Goal: Task Accomplishment & Management: Use online tool/utility

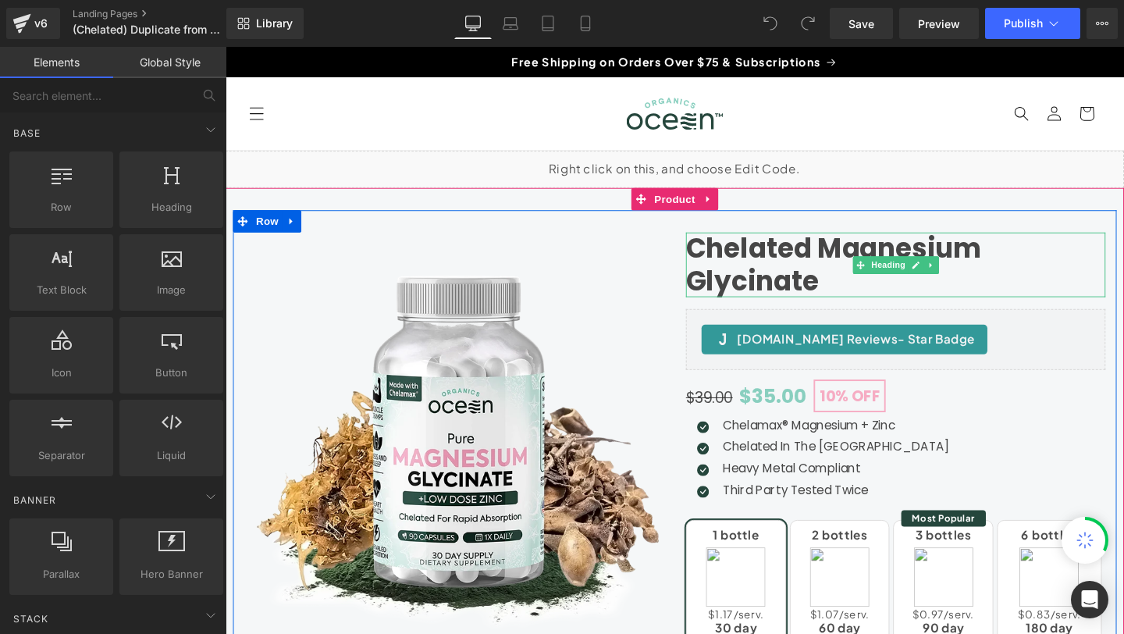
click at [819, 260] on h3 "Chelated Magnesium Glycinate" at bounding box center [930, 275] width 441 height 67
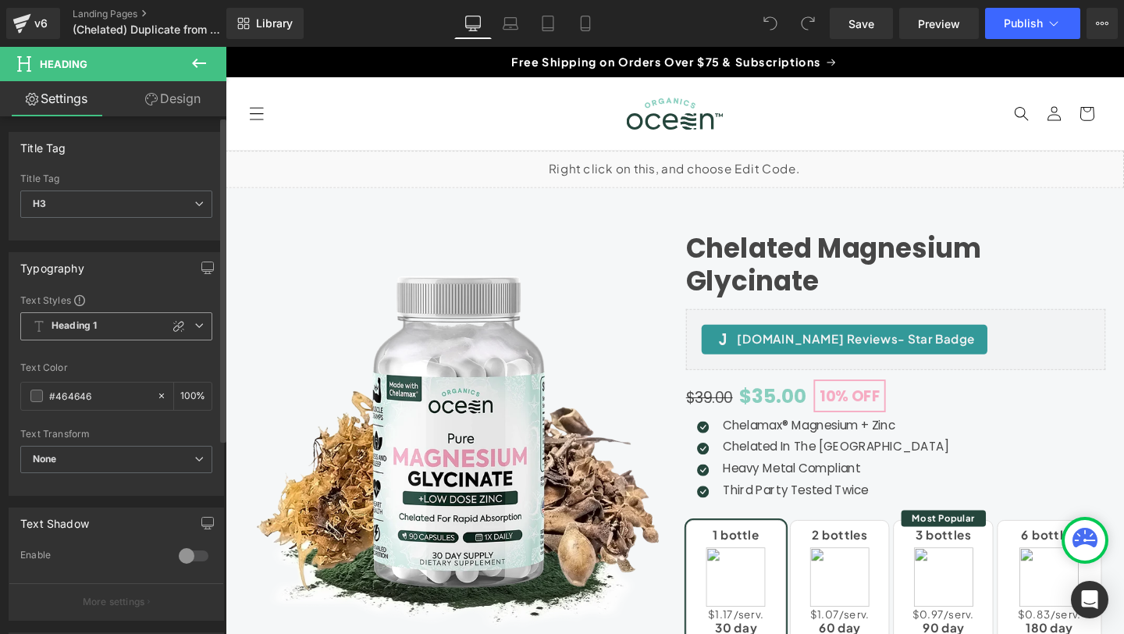
click at [105, 327] on span "Heading 1" at bounding box center [116, 326] width 192 height 28
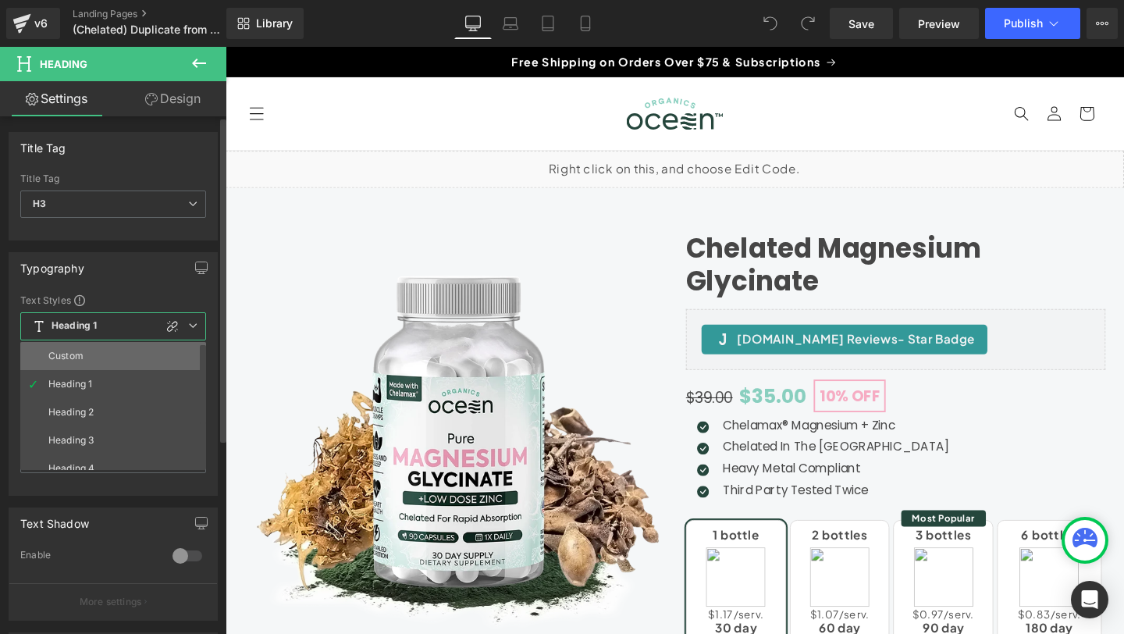
click at [89, 351] on li "Custom" at bounding box center [116, 356] width 193 height 28
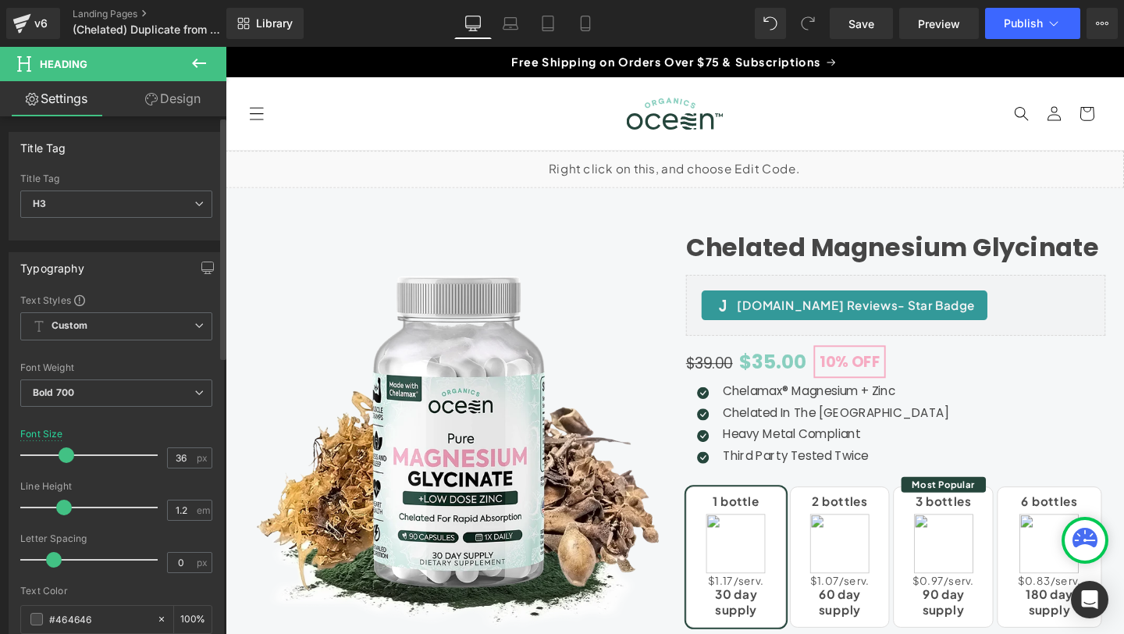
click at [64, 454] on span at bounding box center [67, 455] width 16 height 16
click at [859, 25] on span "Save" at bounding box center [862, 24] width 26 height 16
click at [33, 27] on div "v6" at bounding box center [41, 23] width 20 height 20
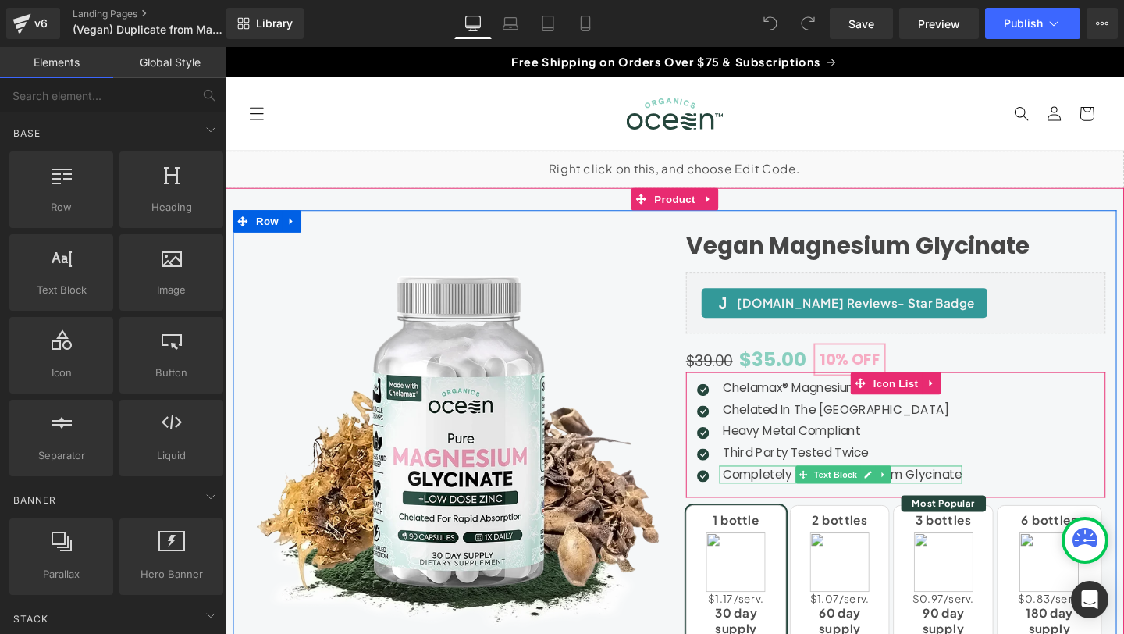
click at [809, 492] on p "Completely Vegan Magnesium Glycinate" at bounding box center [874, 496] width 251 height 19
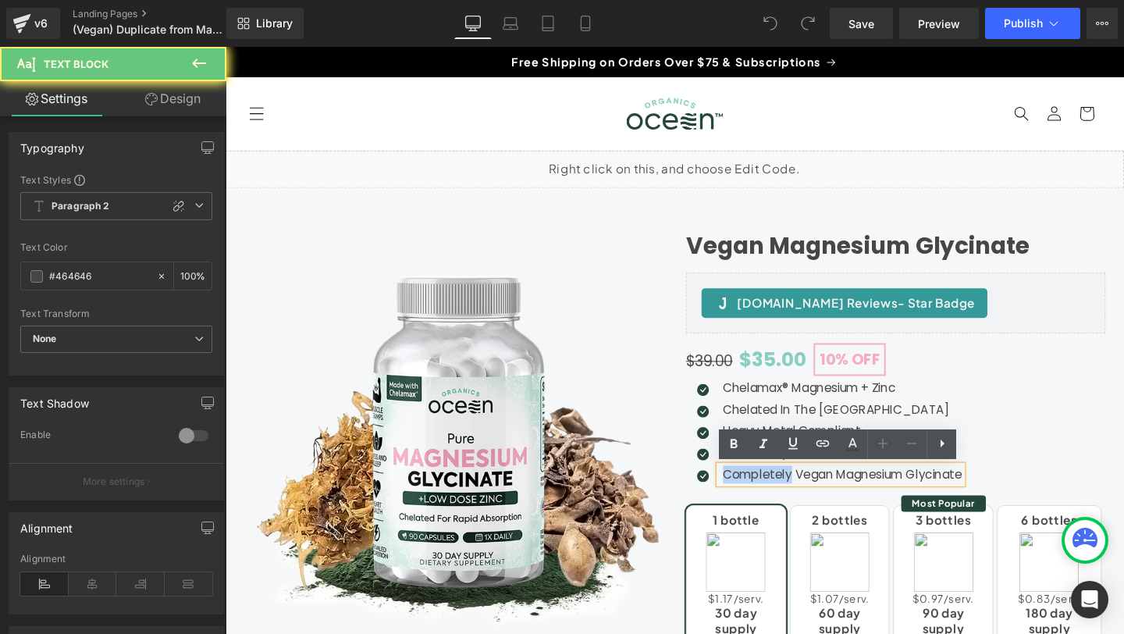
click at [809, 492] on p "Completely Vegan Magnesium Glycinate" at bounding box center [874, 496] width 251 height 19
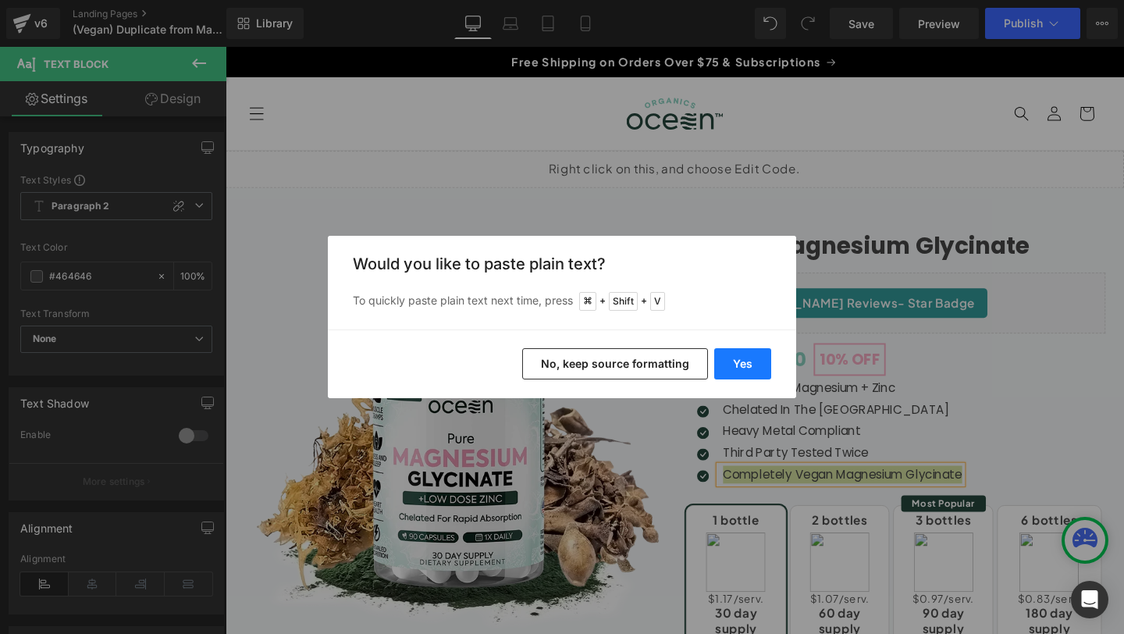
click at [742, 361] on button "Yes" at bounding box center [742, 363] width 57 height 31
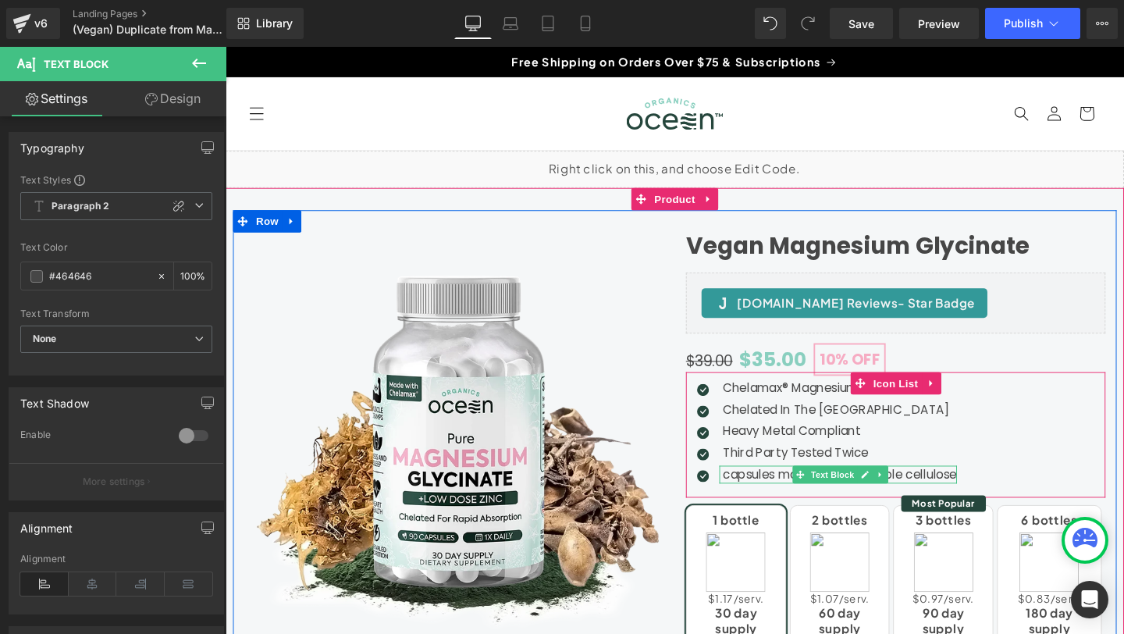
click at [755, 494] on p "capsules made with vegetable cellulose" at bounding box center [872, 496] width 246 height 19
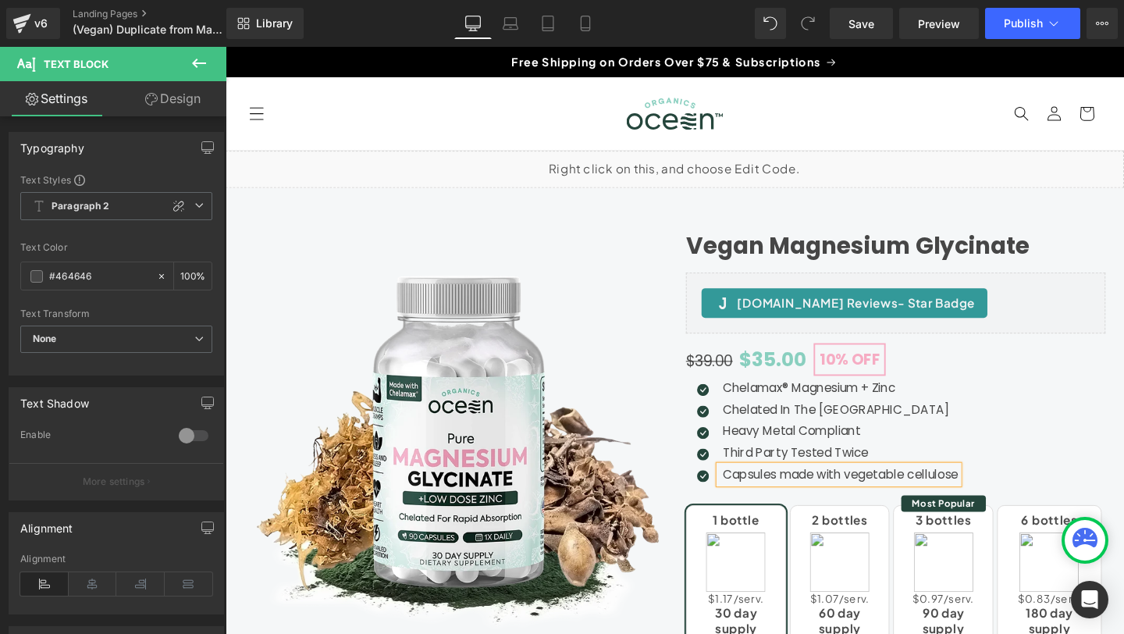
click at [820, 497] on p "Capsules made with vegetable cellulose" at bounding box center [872, 496] width 247 height 19
click at [883, 499] on p "Capsules Made with vegetable cellulose" at bounding box center [872, 496] width 246 height 19
click at [951, 496] on p "Capsules Made with Vegetable cellulose" at bounding box center [872, 496] width 247 height 19
click at [855, 499] on p "Capsules Made with Vegetable Cellulose" at bounding box center [873, 496] width 249 height 19
click at [861, 19] on span "Save" at bounding box center [862, 24] width 26 height 16
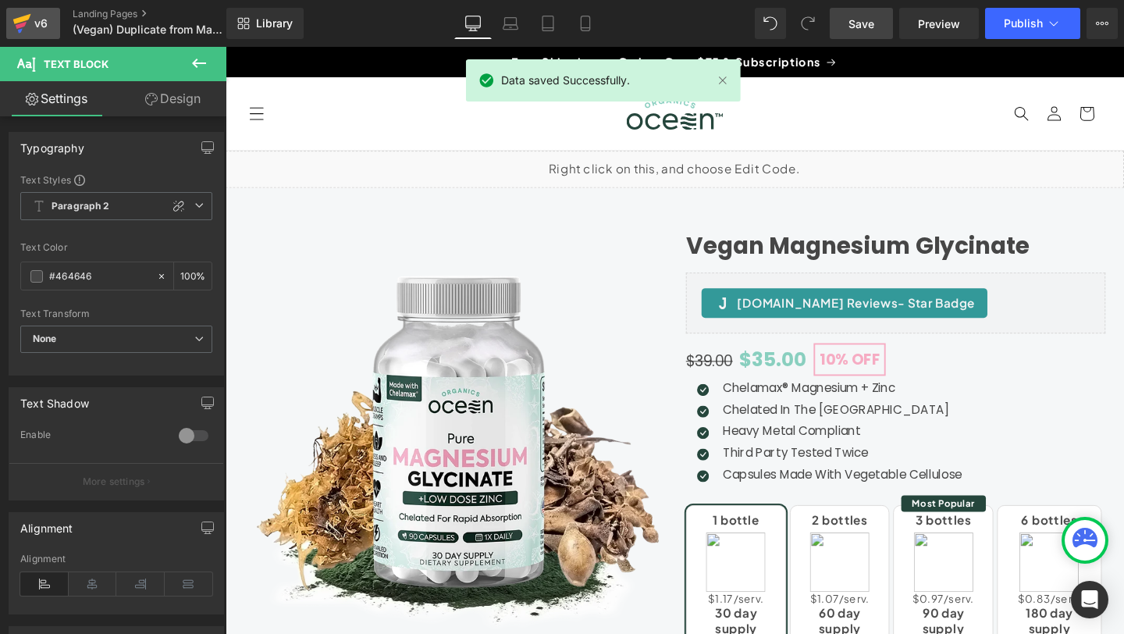
click at [28, 25] on icon at bounding box center [21, 23] width 19 height 39
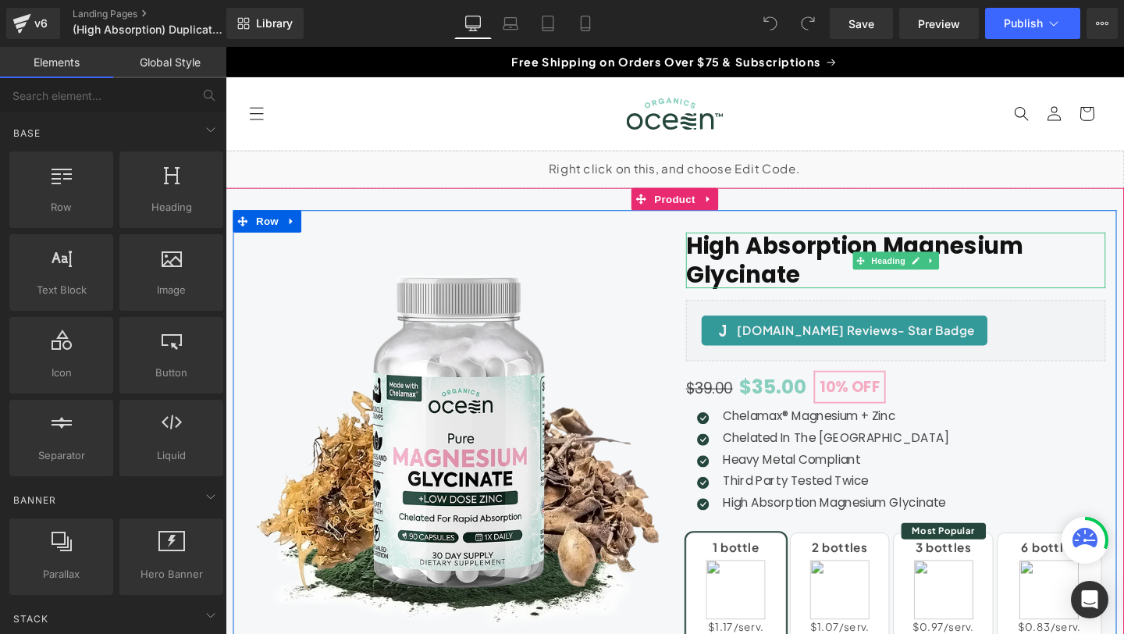
click at [782, 276] on h1 "High Absorption Magnesium Glycinate" at bounding box center [930, 271] width 441 height 58
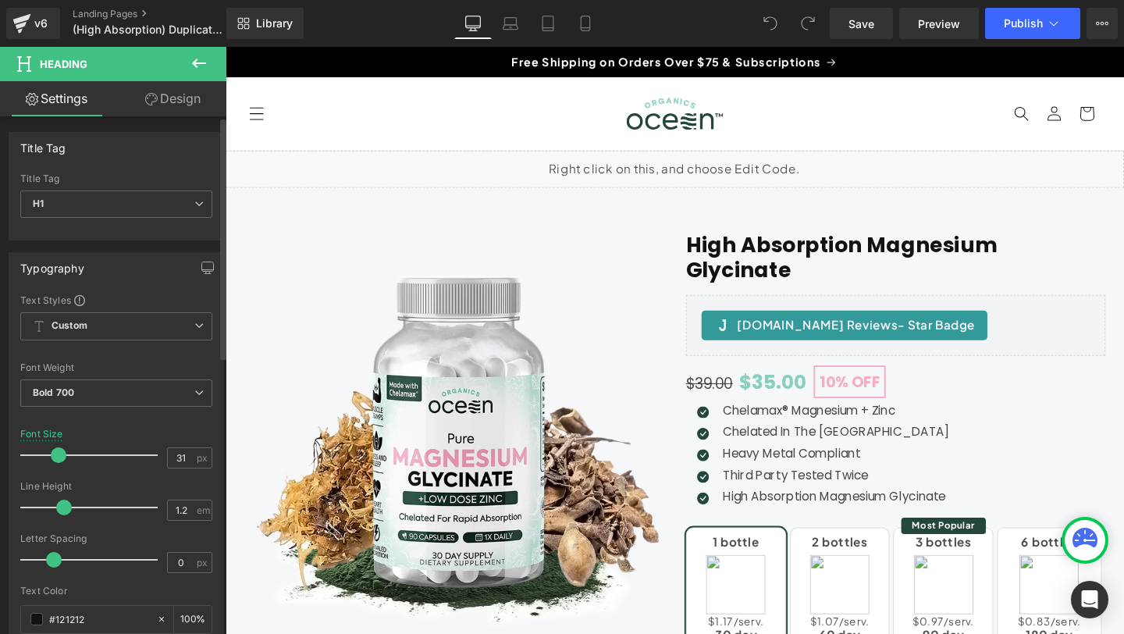
click at [59, 455] on span at bounding box center [59, 455] width 16 height 16
click at [863, 25] on span "Save" at bounding box center [862, 24] width 26 height 16
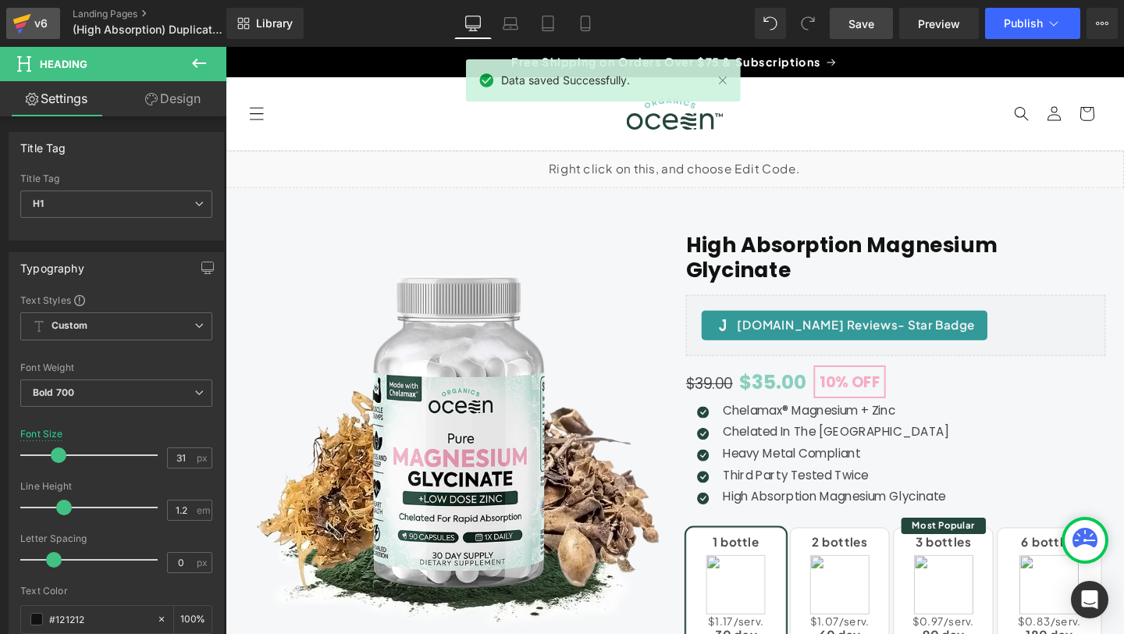
click at [24, 24] on icon at bounding box center [21, 25] width 11 height 7
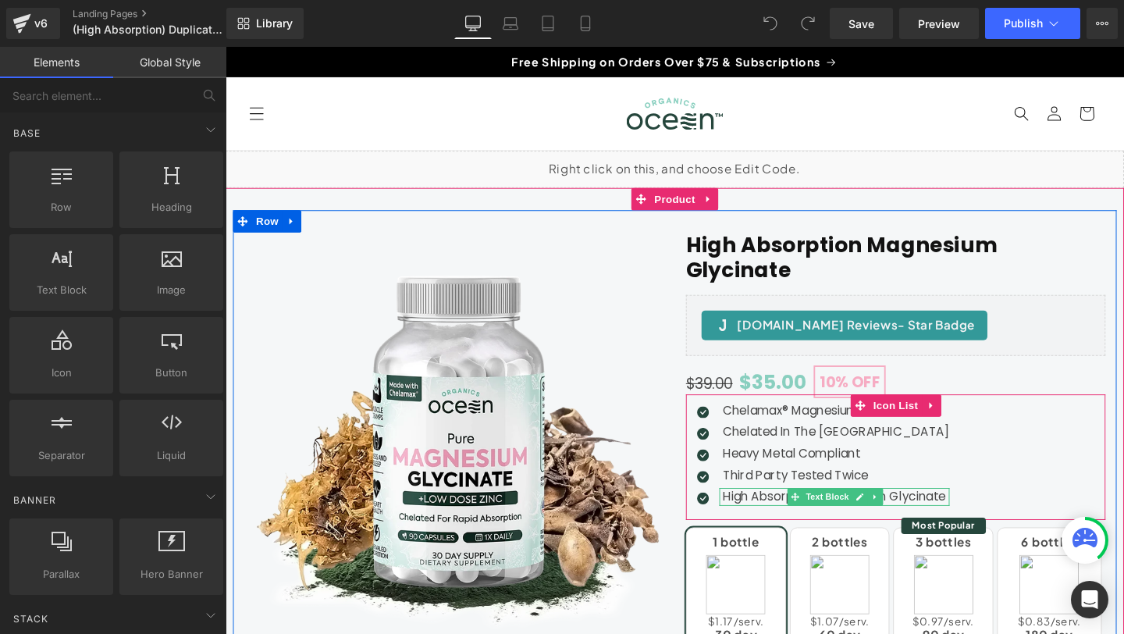
click at [799, 511] on p "High Absorption Magnesium Glycinate" at bounding box center [868, 520] width 238 height 19
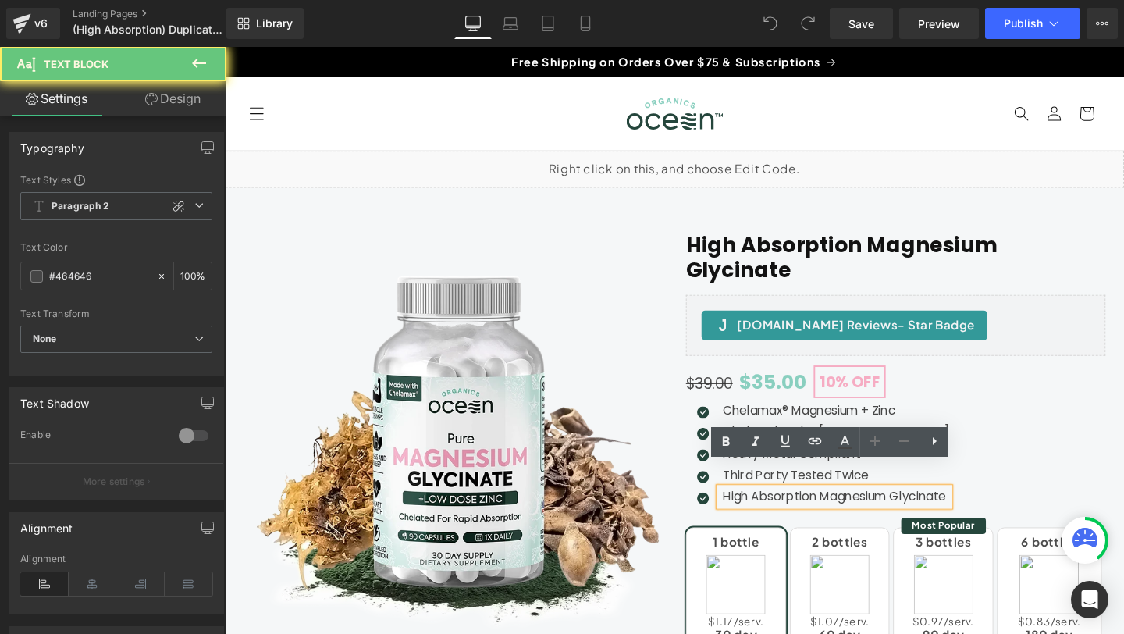
click at [799, 511] on p "High Absorption Magnesium Glycinate" at bounding box center [868, 520] width 238 height 19
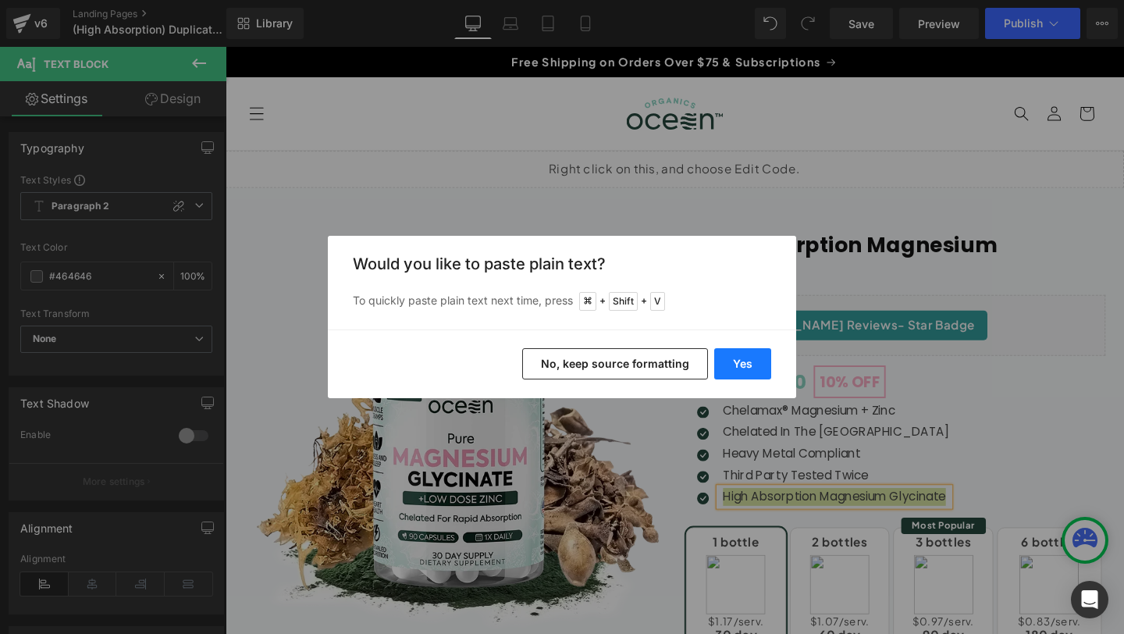
click at [740, 358] on button "Yes" at bounding box center [742, 363] width 57 height 31
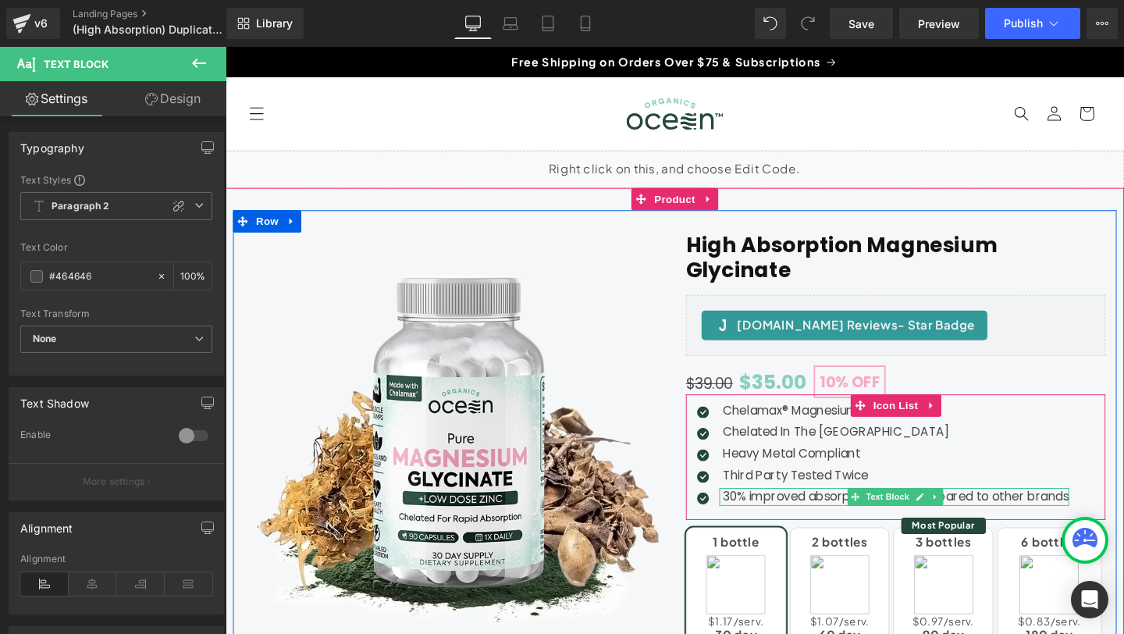
click at [779, 511] on p "30% improved absorption when compared to other brands" at bounding box center [931, 520] width 364 height 19
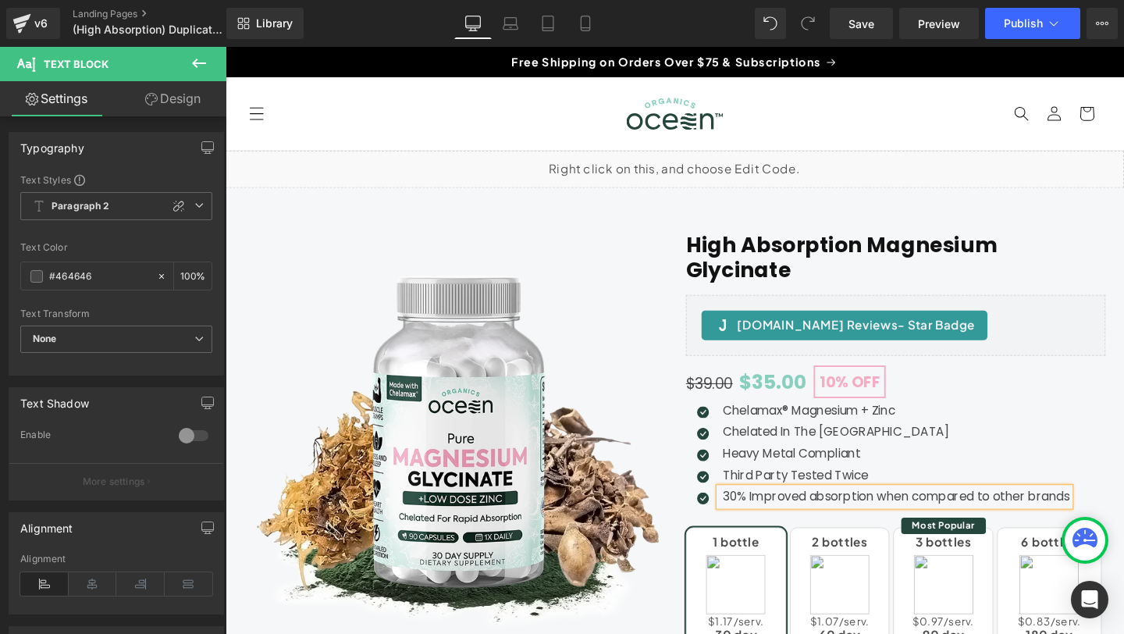
click at [847, 511] on p "30% Improved absorption when compared to other brands" at bounding box center [931, 520] width 365 height 19
click at [921, 511] on p "30% Improved Absorption when compared to other brands" at bounding box center [931, 520] width 365 height 19
click at [959, 511] on p "30% Improved Absorption When compared to other brands" at bounding box center [933, 520] width 368 height 19
click at [1026, 511] on p "30% Improved Absorption When Compared to other brands" at bounding box center [933, 520] width 369 height 19
click at [1047, 511] on p "30% Improved Absorption When Compared To other brands" at bounding box center [935, 520] width 372 height 19
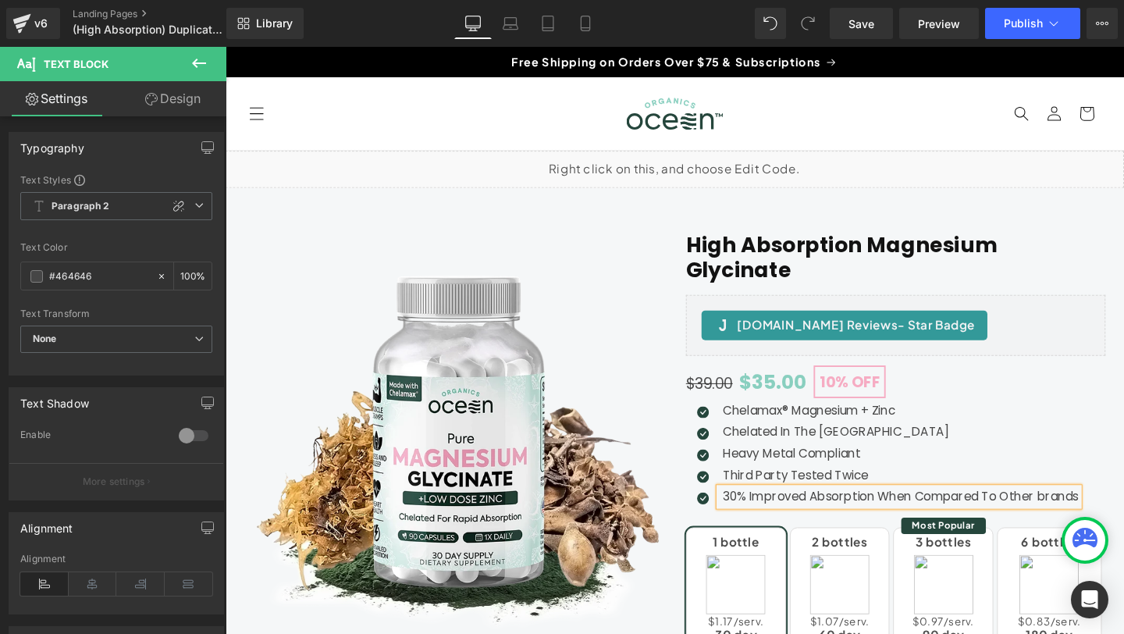
click at [1086, 511] on p "30% Improved Absorption When Compared To Other brands" at bounding box center [936, 520] width 374 height 19
click at [895, 120] on header "Shop All Products Bundles Bundles Build A Bundle Mood Boost Sleep Wild Sea Moss…" at bounding box center [698, 117] width 945 height 77
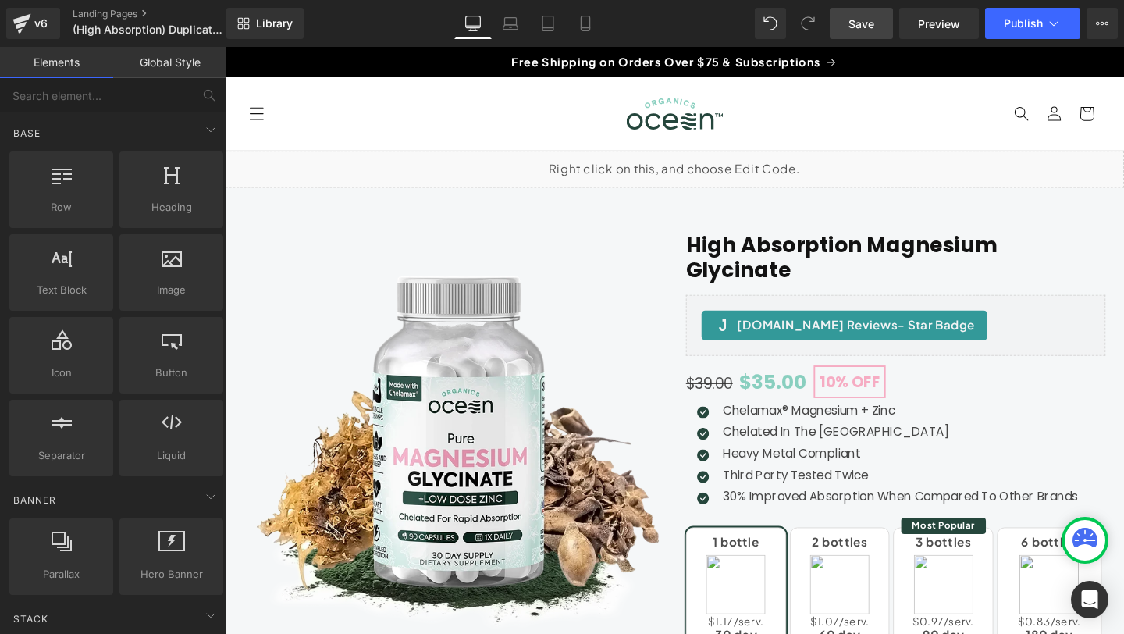
click at [858, 27] on span "Save" at bounding box center [862, 24] width 26 height 16
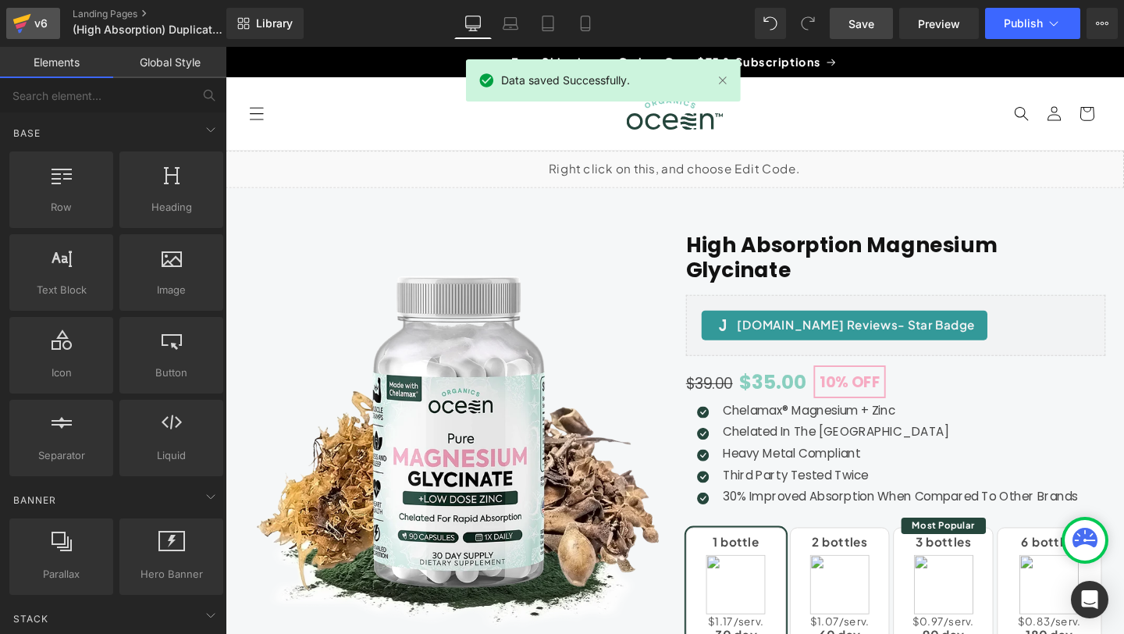
click at [44, 13] on div "v6" at bounding box center [41, 23] width 20 height 20
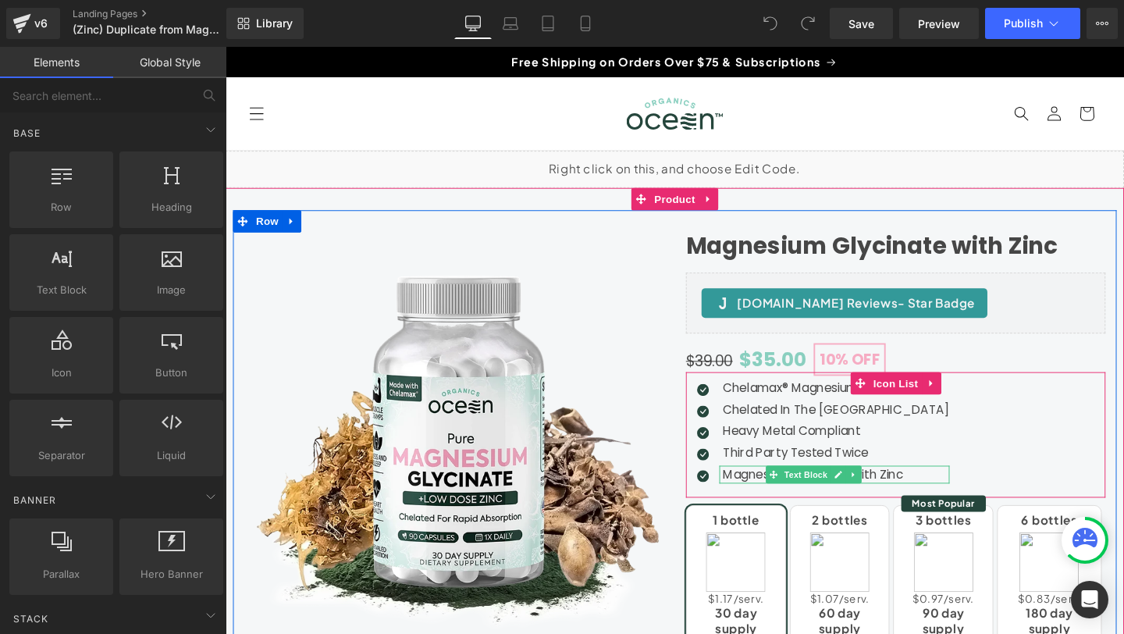
click at [770, 498] on p "Magnesium Glycinate with Zinc" at bounding box center [868, 496] width 238 height 19
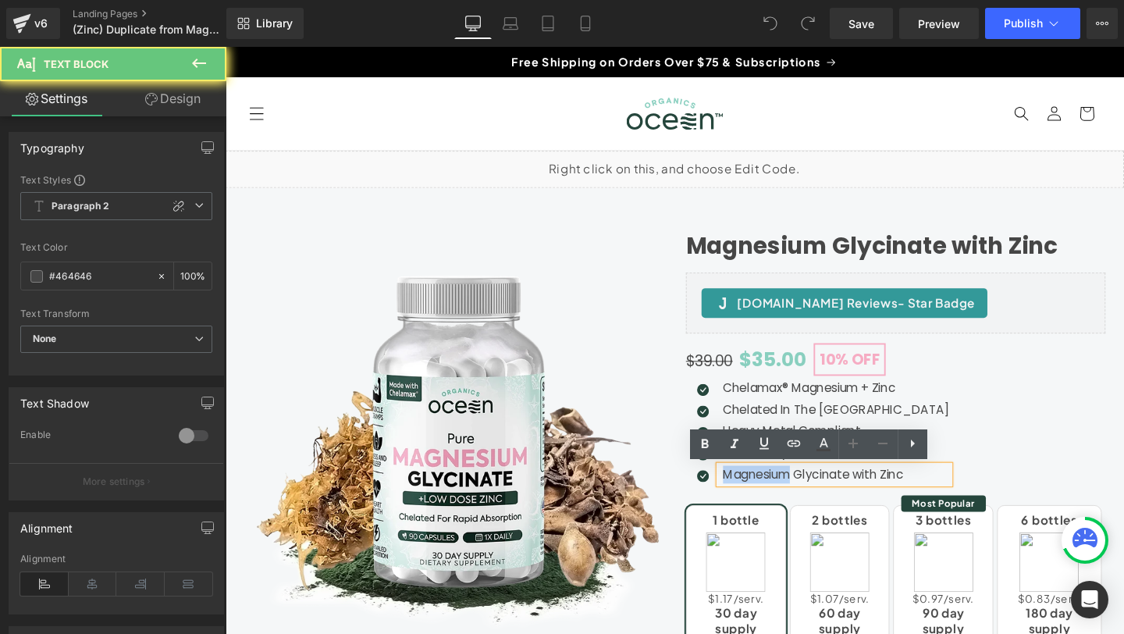
click at [770, 498] on p "Magnesium Glycinate with Zinc" at bounding box center [868, 496] width 238 height 19
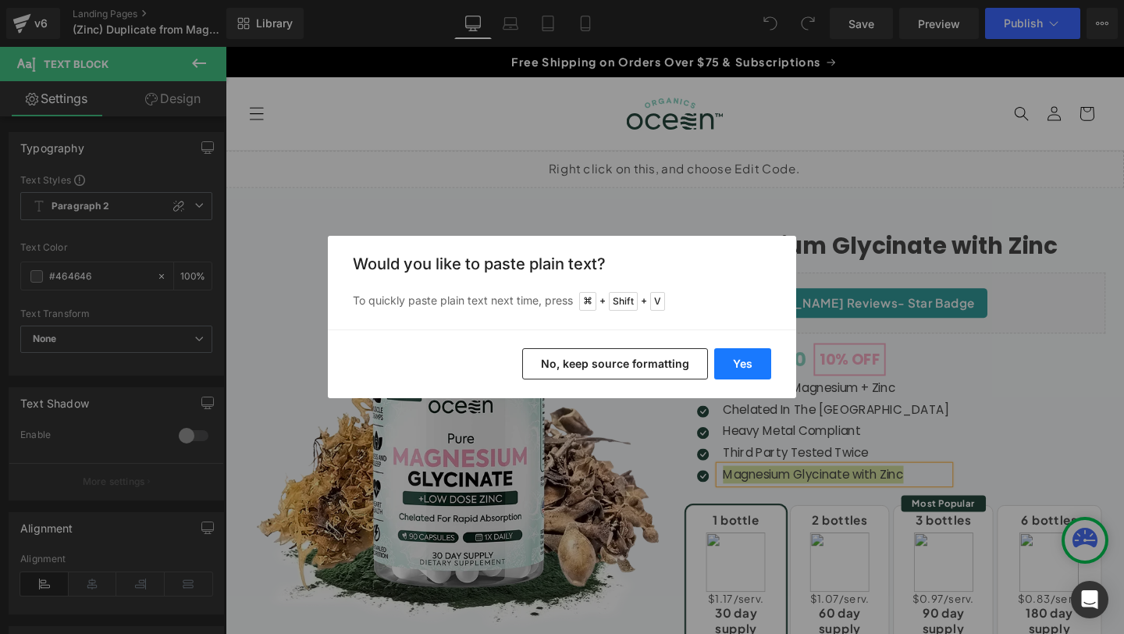
click at [737, 365] on button "Yes" at bounding box center [742, 363] width 57 height 31
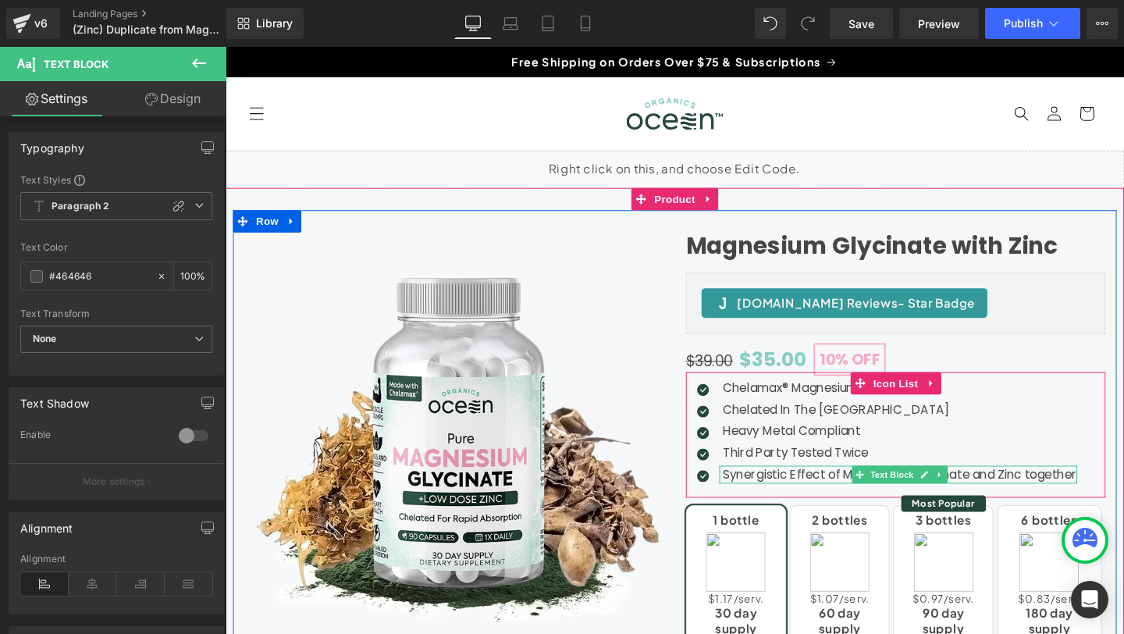
click at [1074, 495] on p "Synergistic Effect of Magnesium Glycinate and Zinc together" at bounding box center [935, 496] width 372 height 19
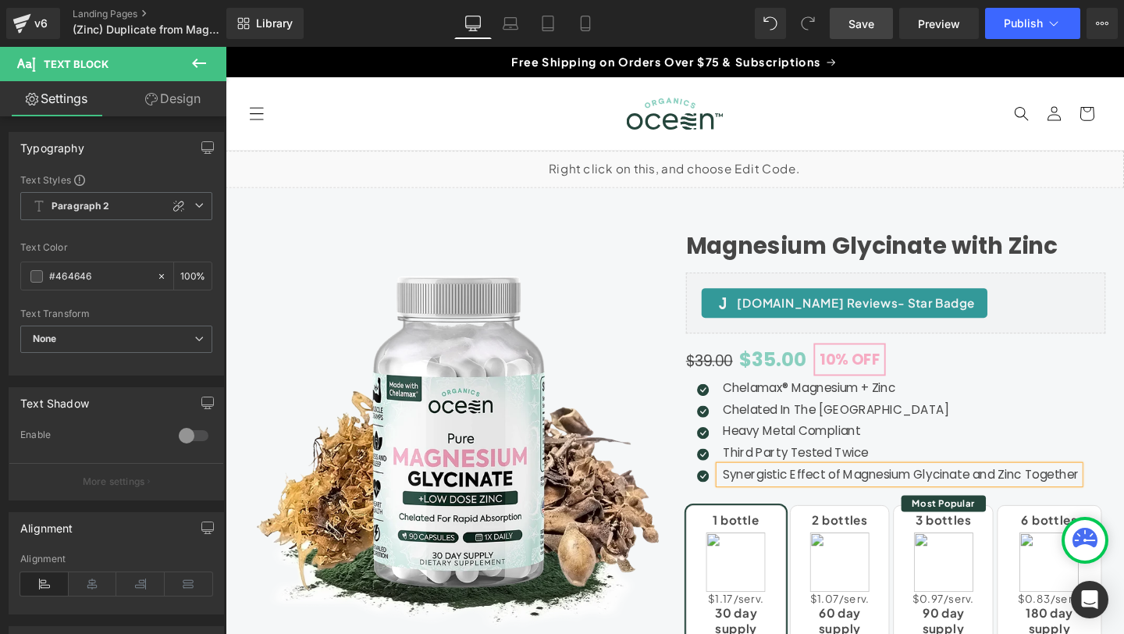
click at [857, 25] on span "Save" at bounding box center [862, 24] width 26 height 16
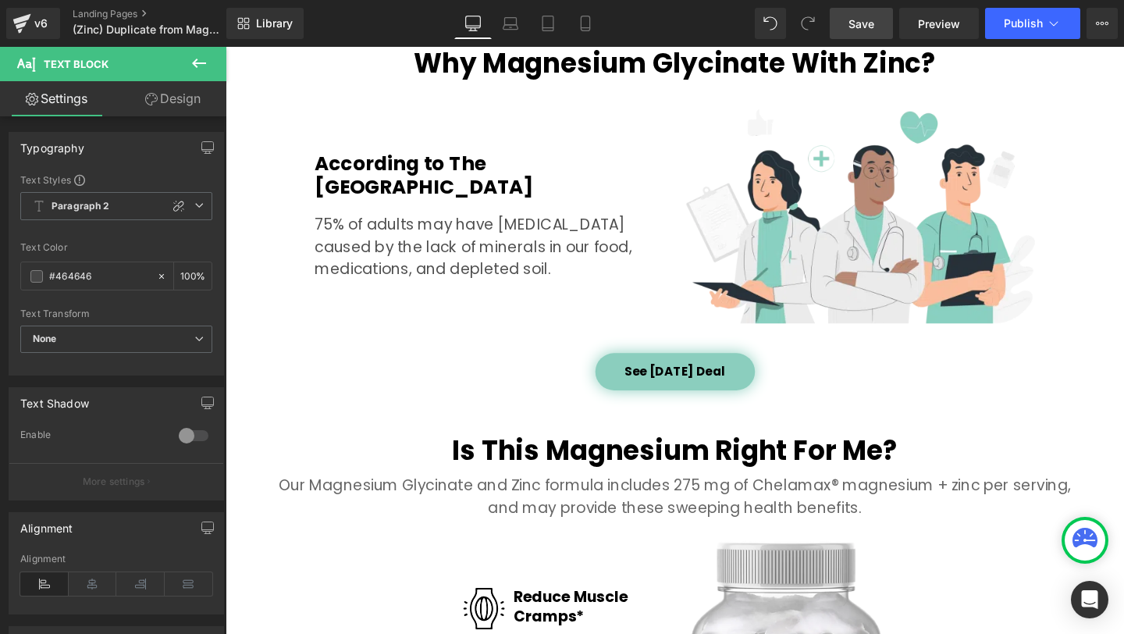
scroll to position [1731, 0]
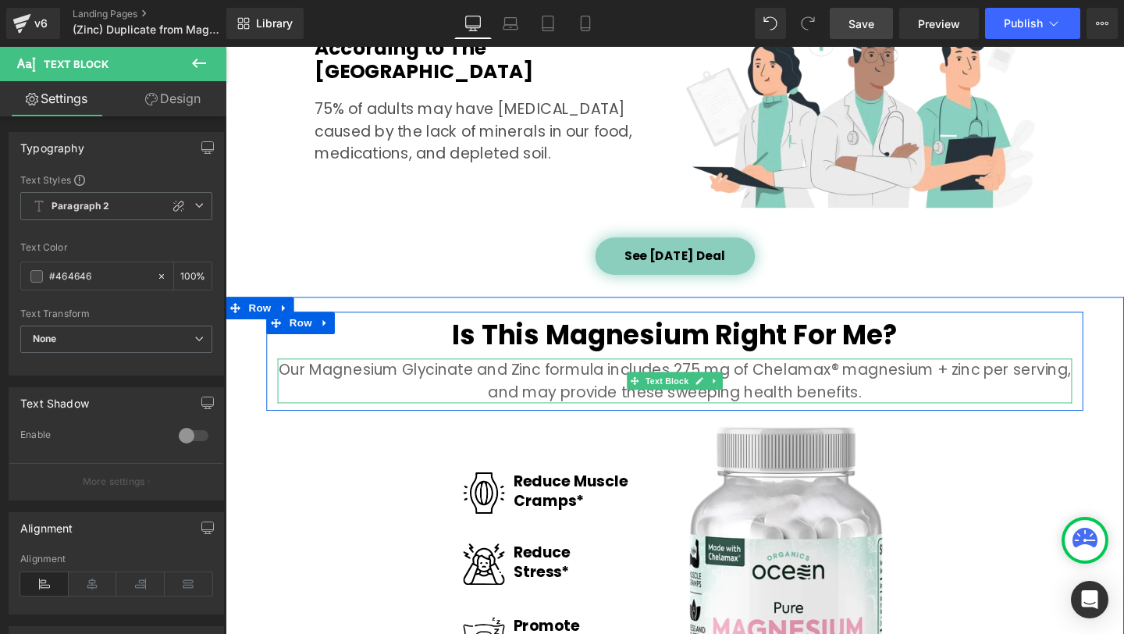
click at [527, 390] on p "Our Magnesium Glycinate and Zinc formula includes 275 mg of Chelamax® magnesium…" at bounding box center [697, 398] width 835 height 47
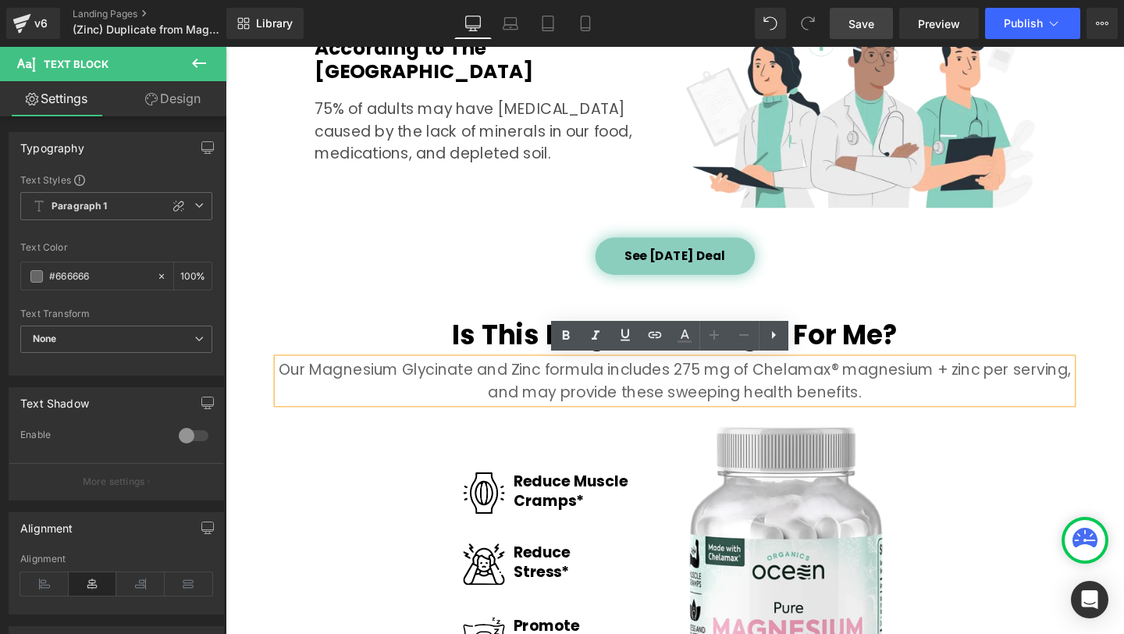
click at [989, 390] on p "Our Magnesium Glycinate and Zinc formula includes 275 mg of Chelamax® magnesium…" at bounding box center [697, 398] width 835 height 47
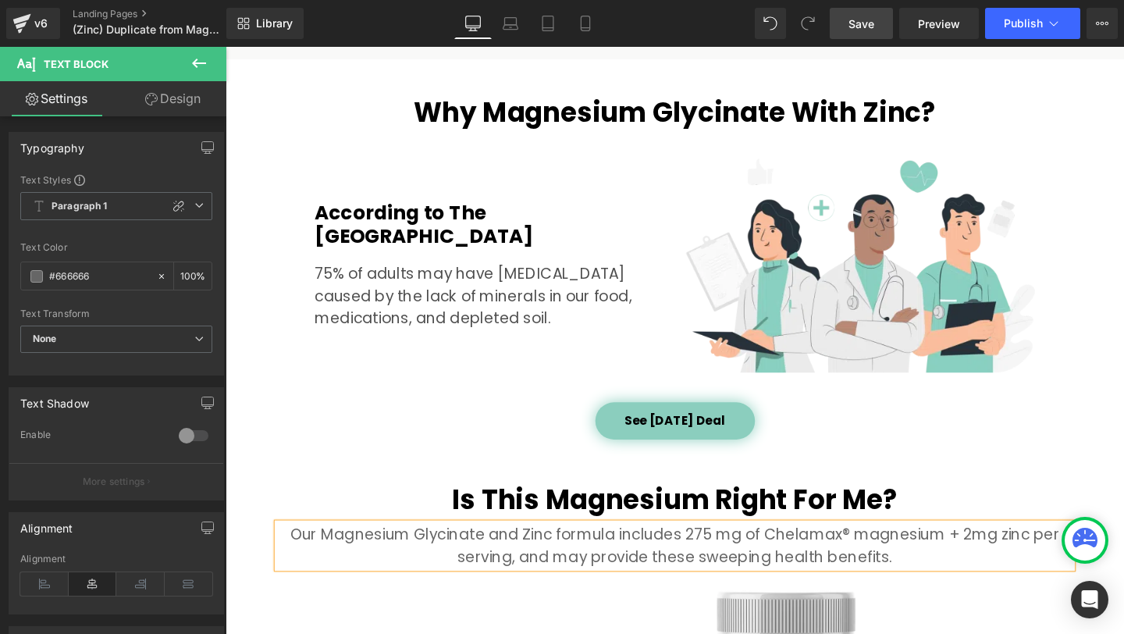
scroll to position [1559, 0]
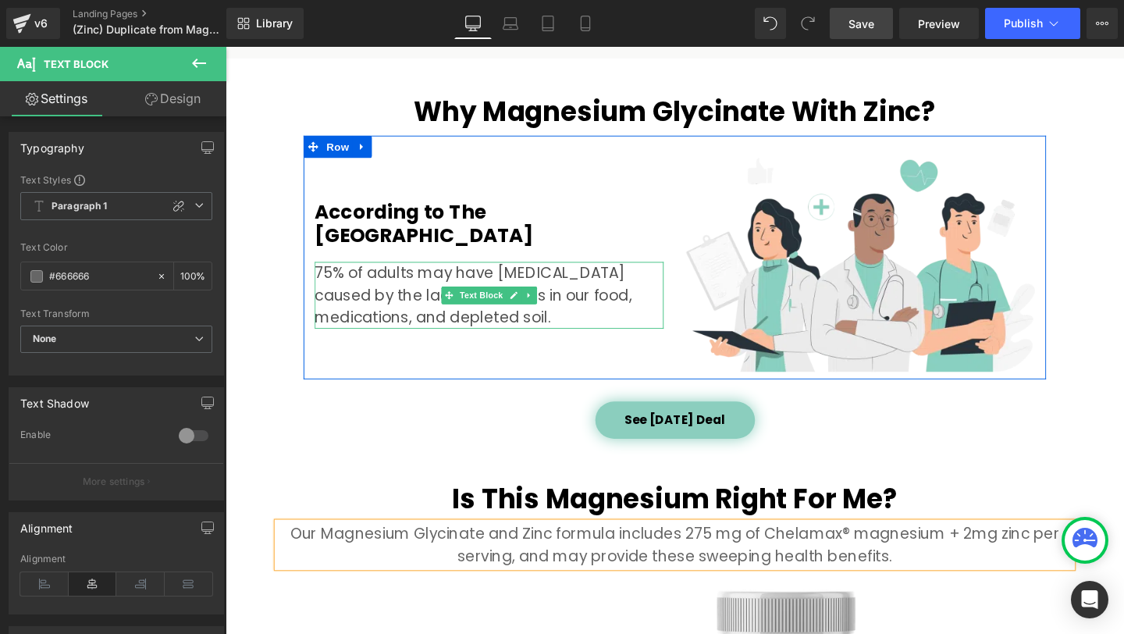
click at [609, 322] on p "75% of adults may have [MEDICAL_DATA] caused by the lack of minerals in our foo…" at bounding box center [502, 308] width 367 height 70
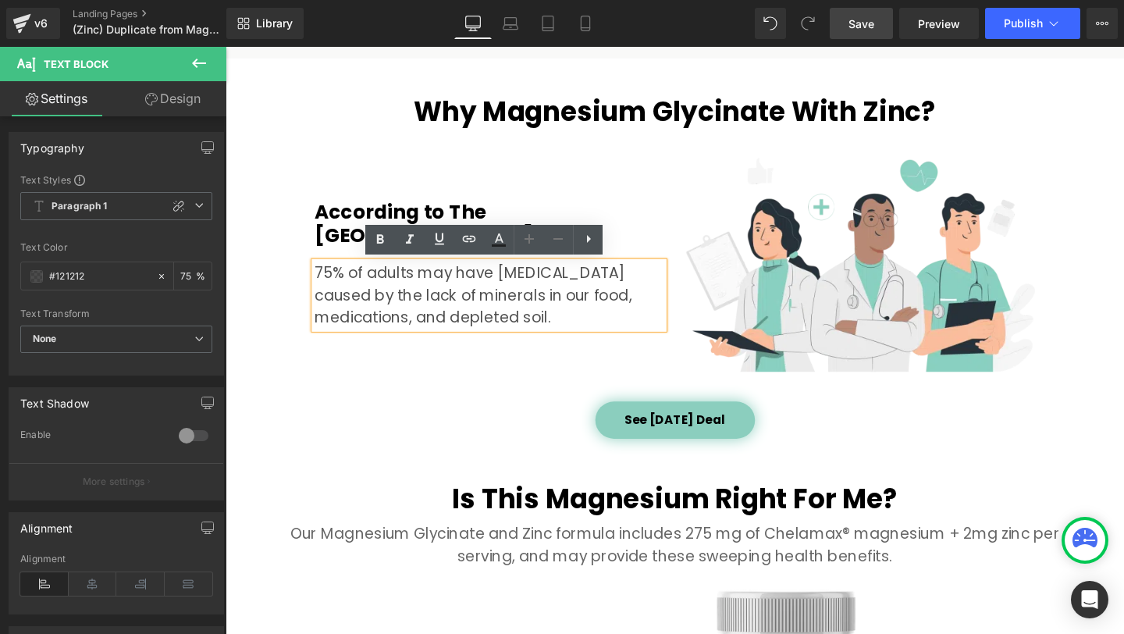
click at [650, 329] on p "75% of adults may have [MEDICAL_DATA] caused by the lack of minerals in our foo…" at bounding box center [502, 308] width 367 height 70
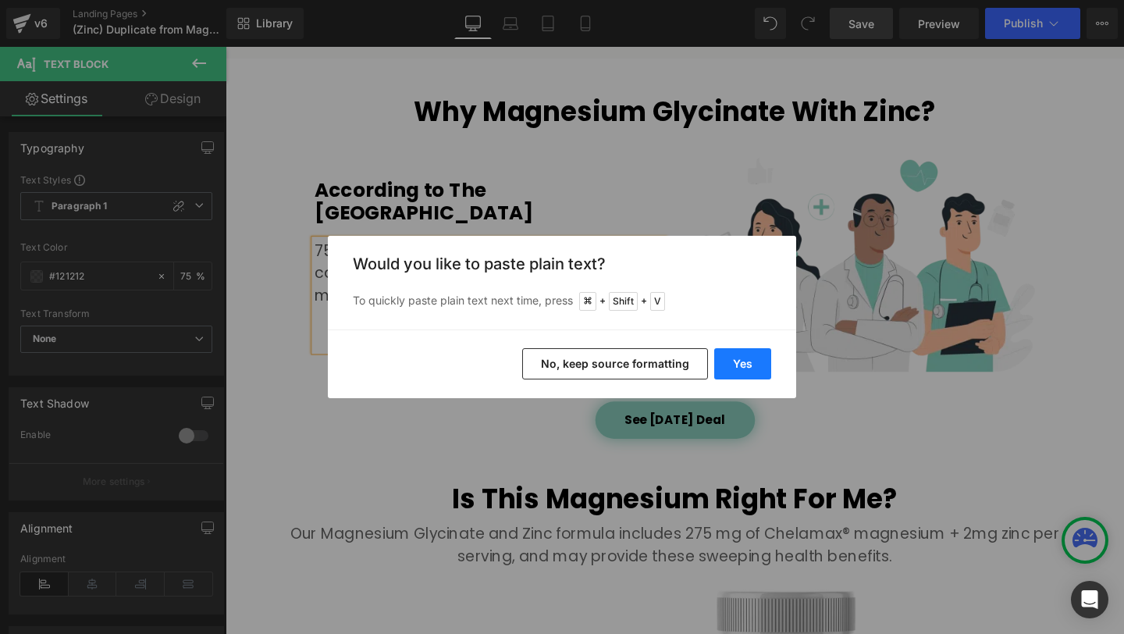
click at [744, 351] on button "Yes" at bounding box center [742, 363] width 57 height 31
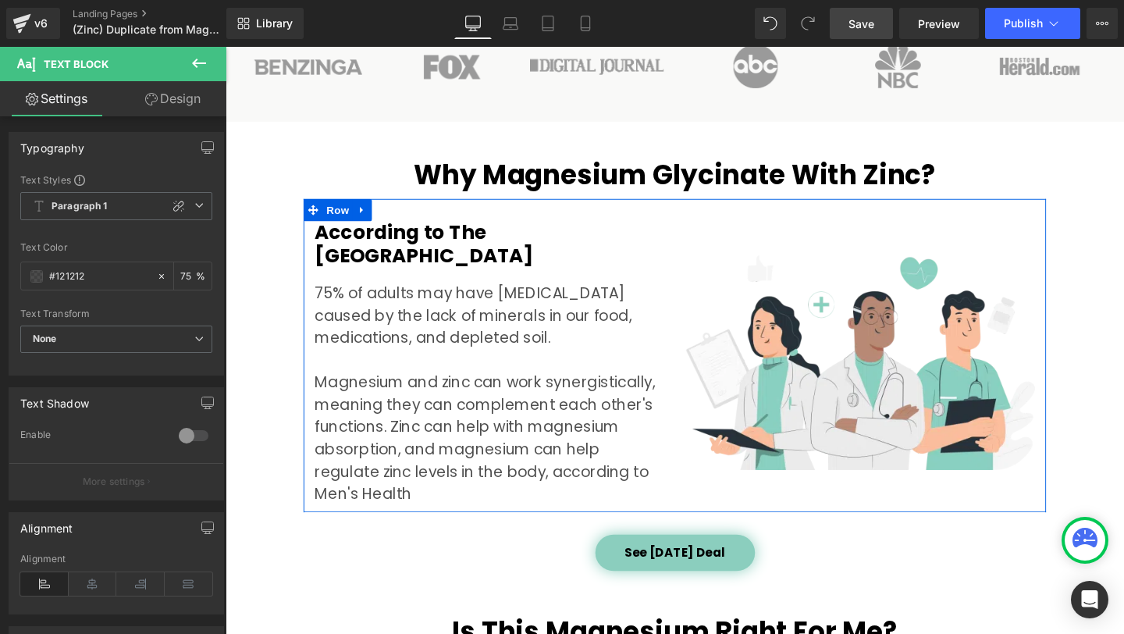
scroll to position [1490, 0]
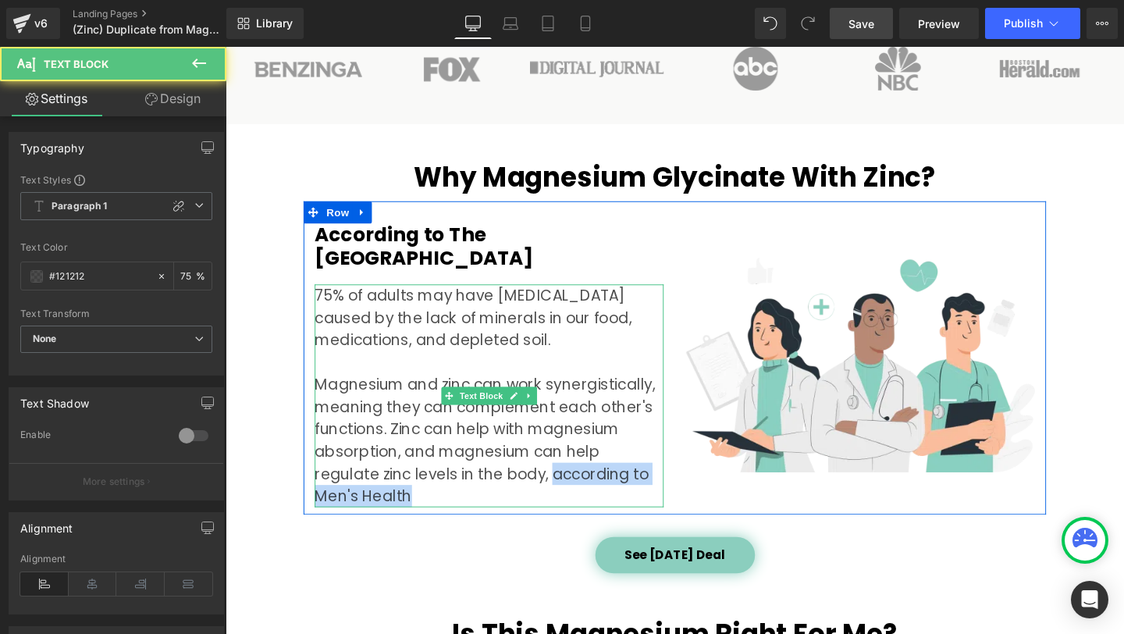
drag, startPoint x: 495, startPoint y: 496, endPoint x: 505, endPoint y: 516, distance: 22.7
click at [505, 516] on p "75% of adults may have magnesium deficiency caused by the lack of minerals in o…" at bounding box center [502, 414] width 367 height 234
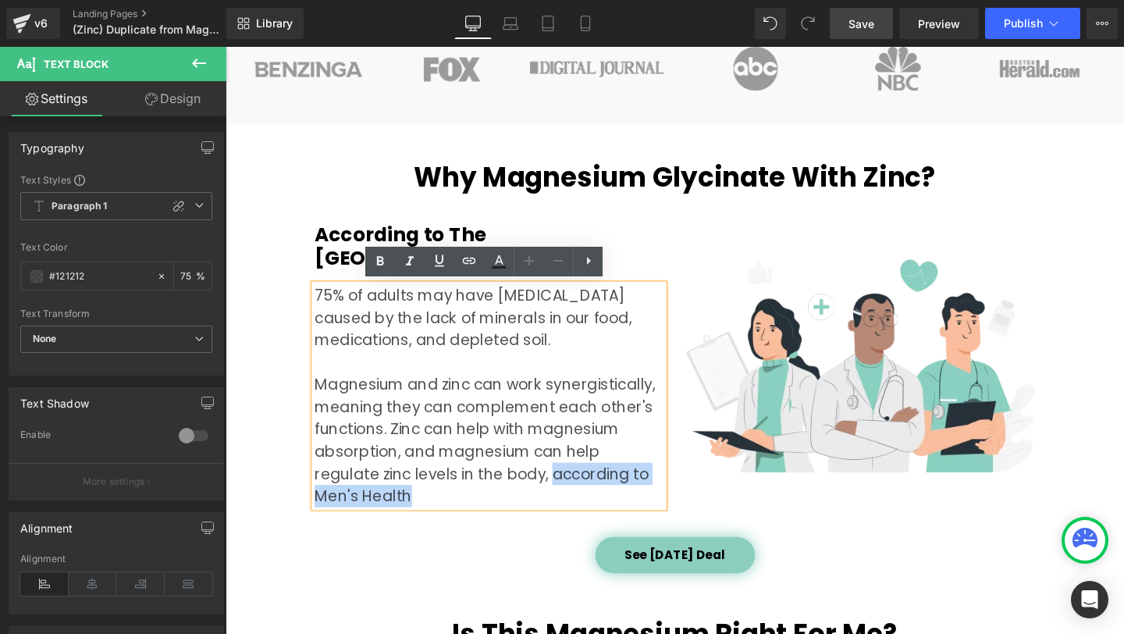
click at [606, 486] on p "75% of adults may have magnesium deficiency caused by the lack of minerals in o…" at bounding box center [502, 414] width 367 height 234
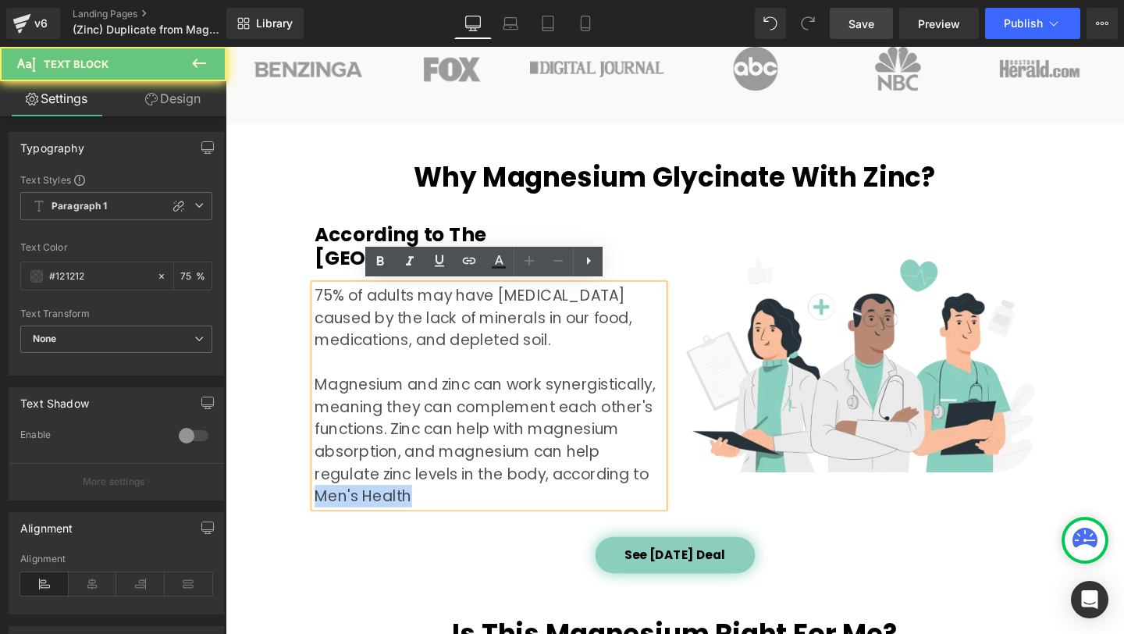
drag, startPoint x: 602, startPoint y: 491, endPoint x: 607, endPoint y: 513, distance: 22.4
click at [607, 513] on p "75% of adults may have magnesium deficiency caused by the lack of minerals in o…" at bounding box center [502, 414] width 367 height 234
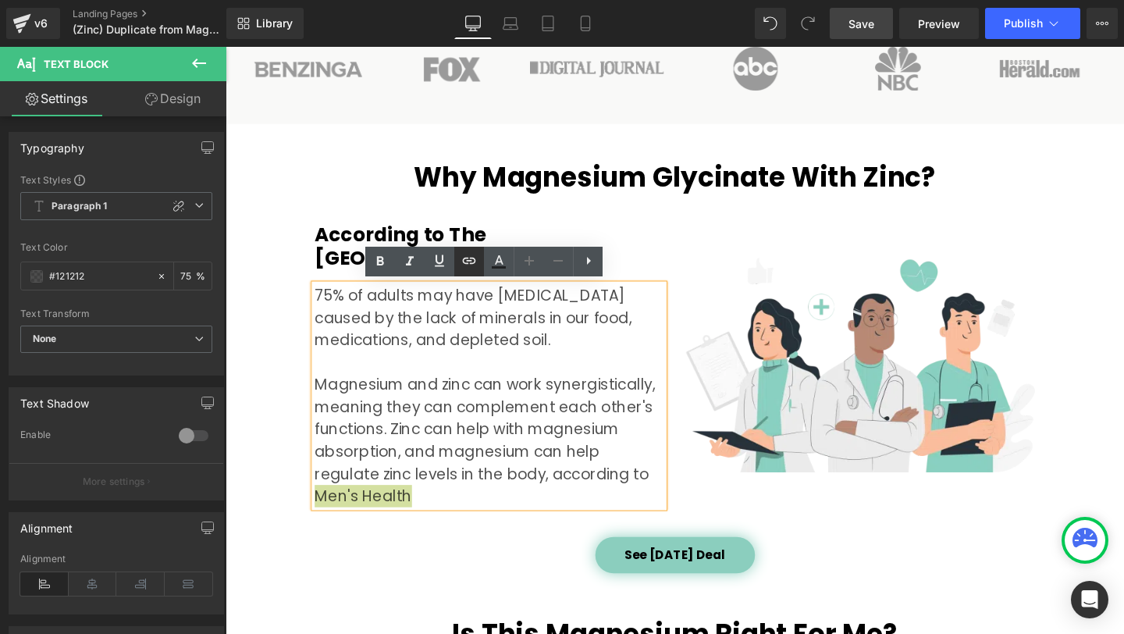
click at [470, 262] on icon at bounding box center [469, 260] width 19 height 19
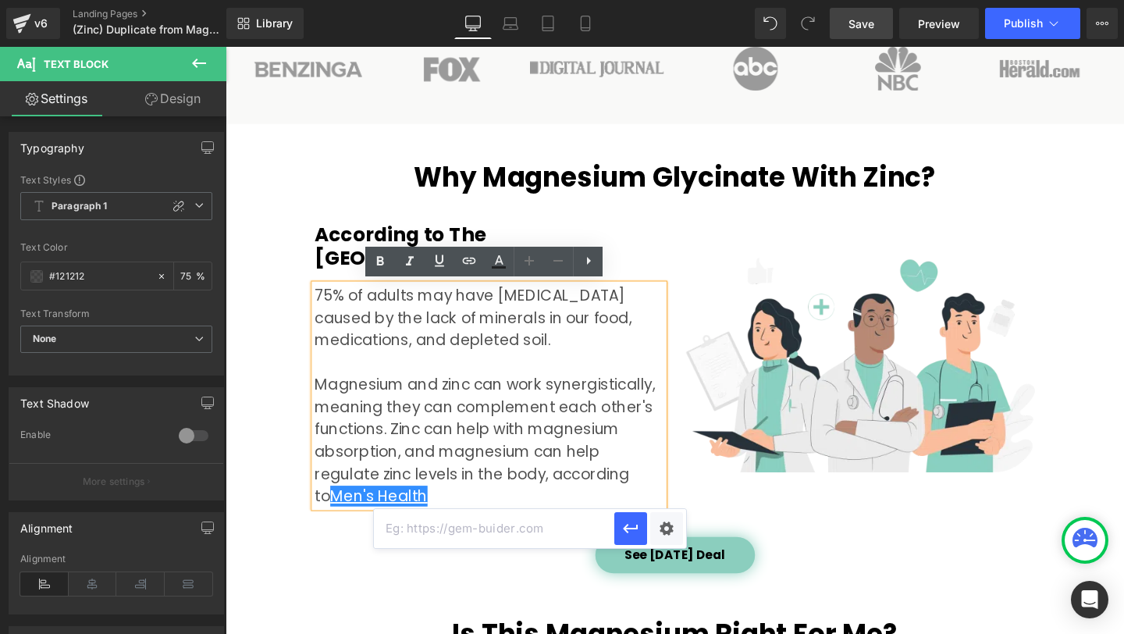
click at [447, 525] on input "text" at bounding box center [494, 528] width 240 height 39
paste input "https://www.menshealth.com/nutrition/a46523880/magnesium-and-zinc-together/"
type input "https://www.menshealth.com/nutrition/a46523880/magnesium-and-zinc-together/"
click at [632, 529] on icon "button" at bounding box center [630, 528] width 19 height 19
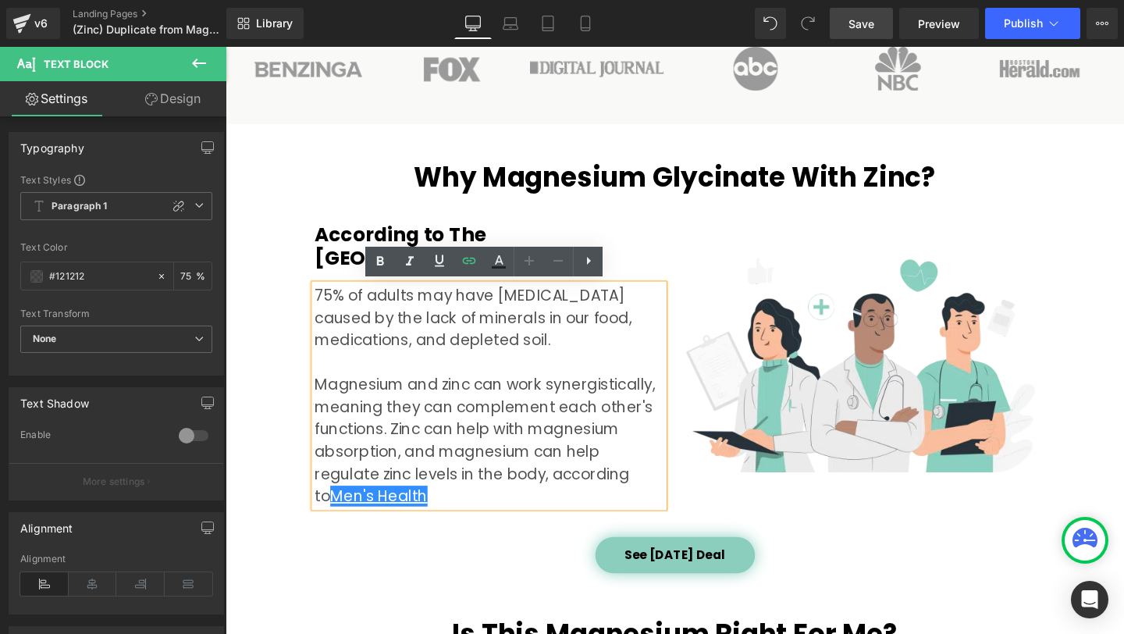
scroll to position [0, 0]
click at [226, 47] on div at bounding box center [226, 47] width 0 height 0
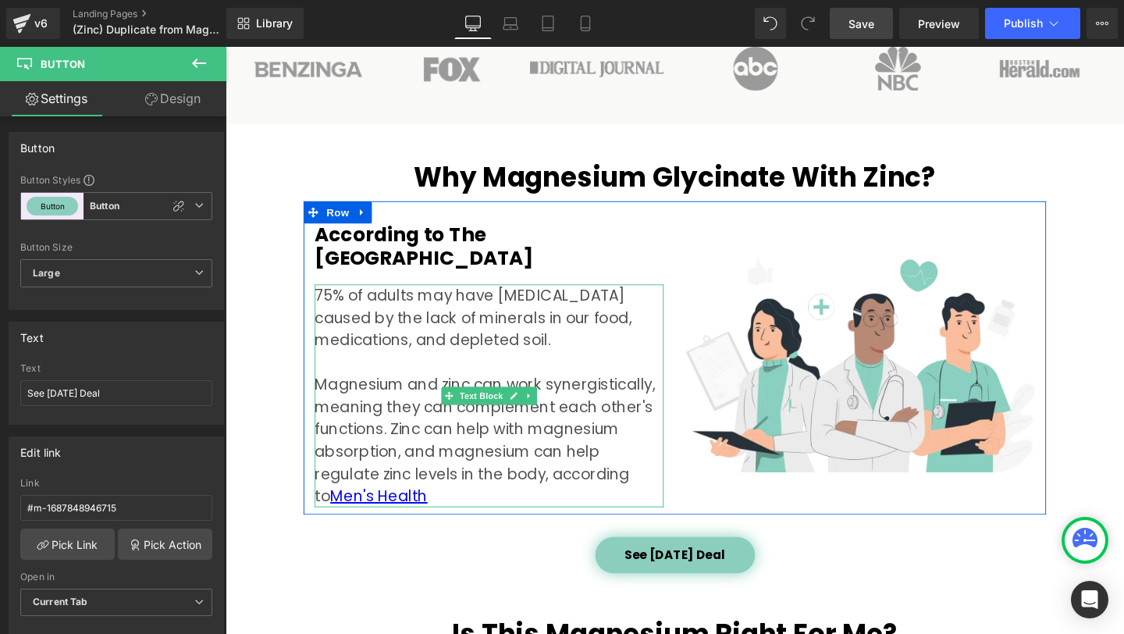
click at [554, 509] on p "75% of adults may have magnesium deficiency caused by the lack of minerals in o…" at bounding box center [502, 414] width 367 height 234
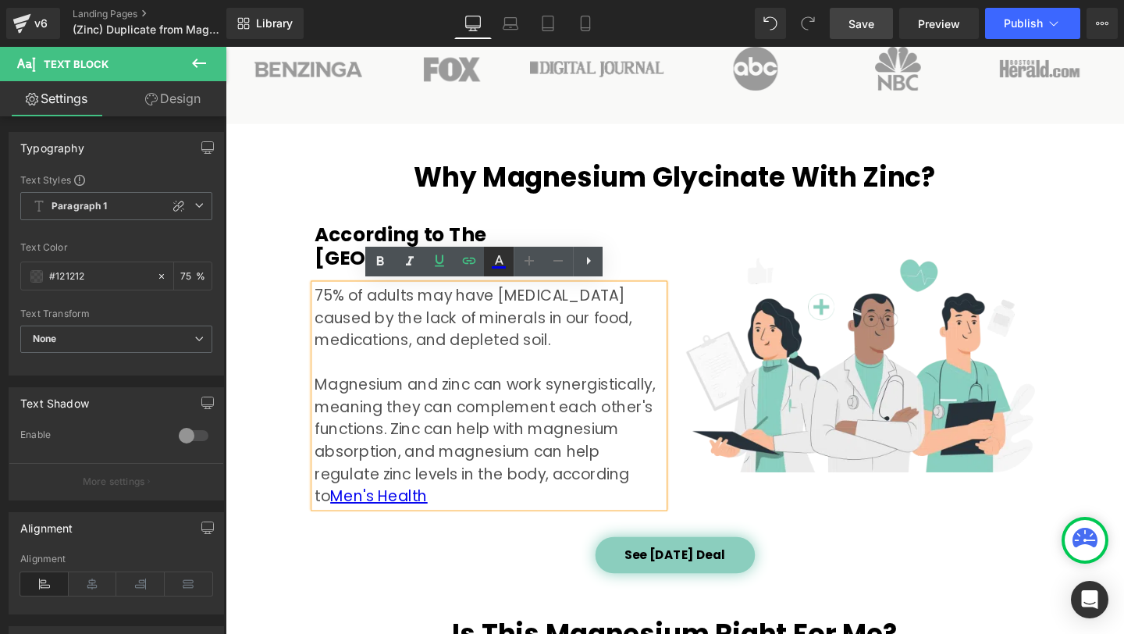
click at [497, 262] on icon at bounding box center [499, 259] width 9 height 9
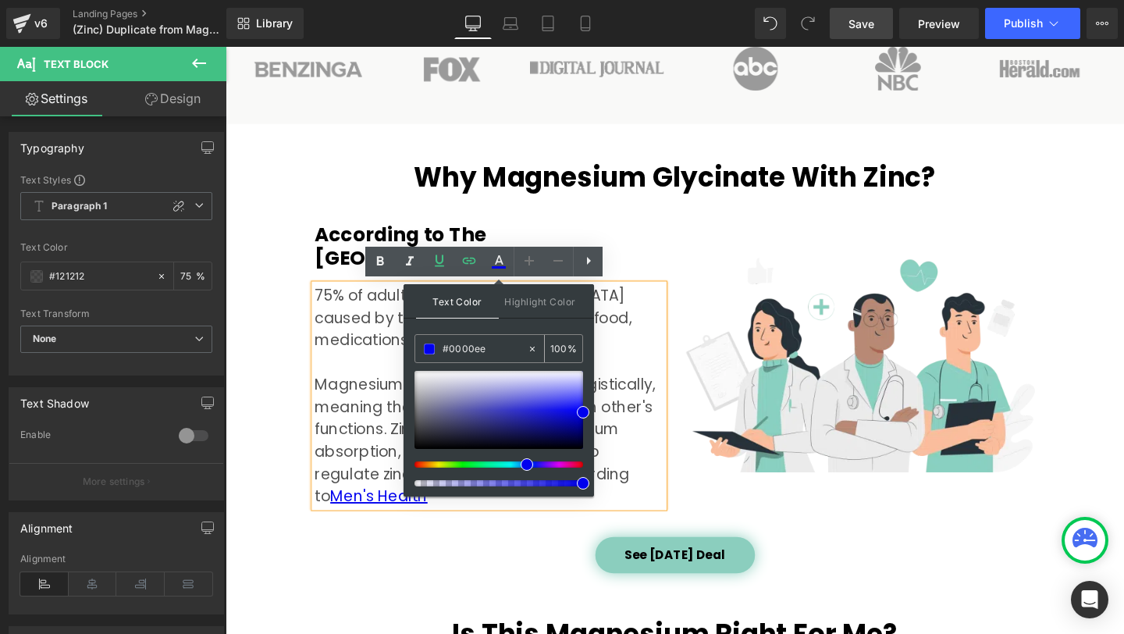
click at [507, 351] on input "#0000ee" at bounding box center [485, 348] width 84 height 17
paste input "8BCEBD"
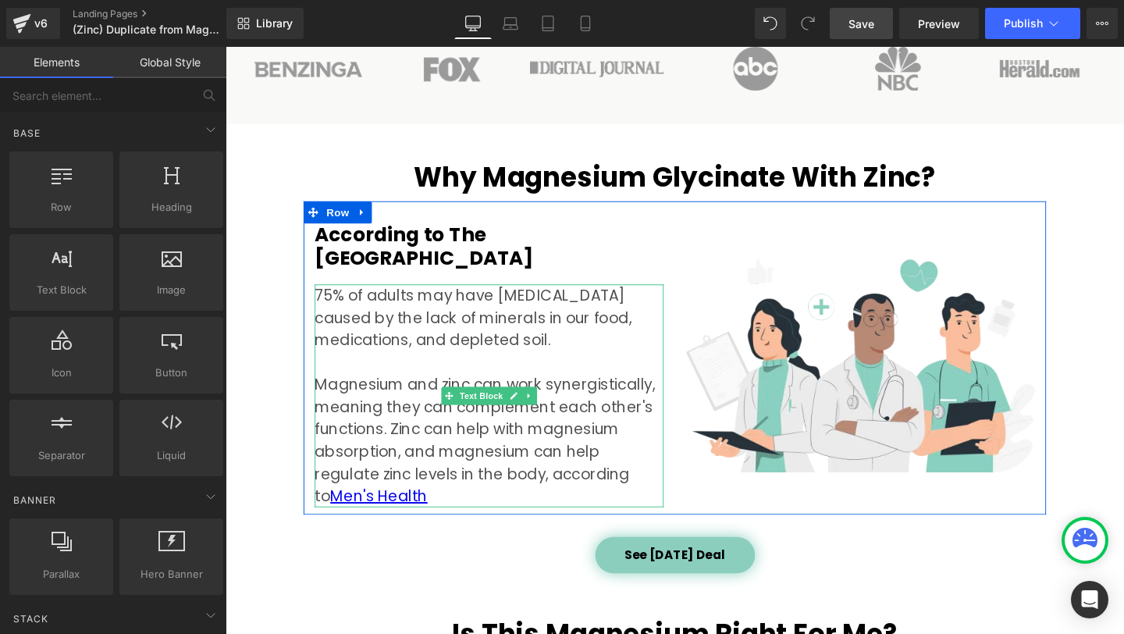
click at [535, 499] on p "75% of adults may have magnesium deficiency caused by the lack of minerals in o…" at bounding box center [502, 414] width 367 height 234
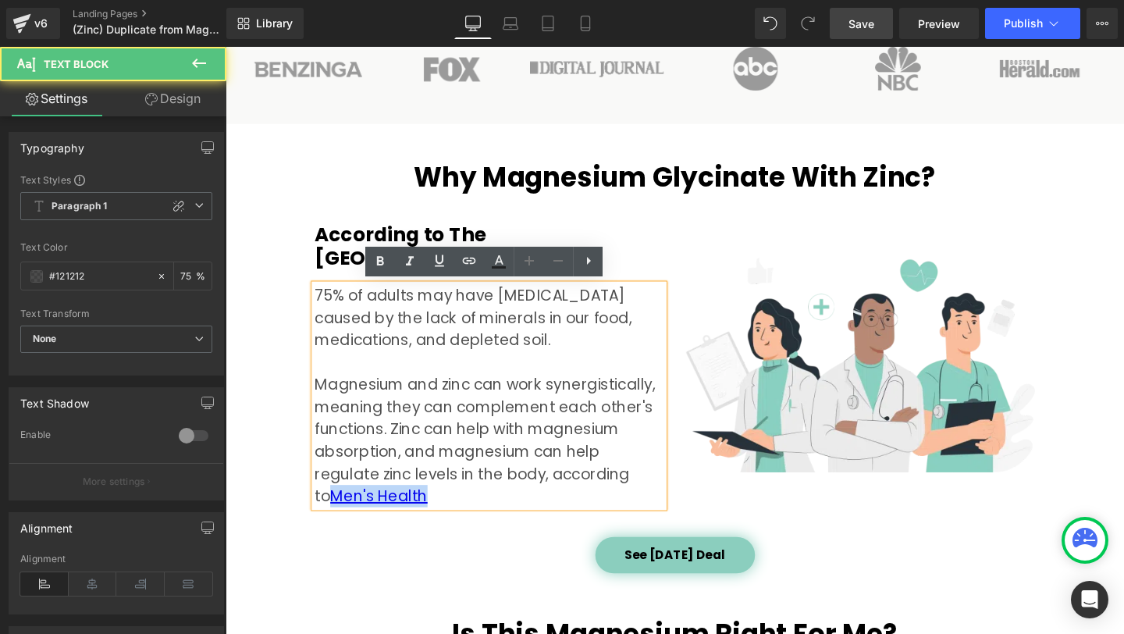
drag, startPoint x: 602, startPoint y: 498, endPoint x: 602, endPoint y: 518, distance: 19.5
click at [602, 518] on p "75% of adults may have magnesium deficiency caused by the lack of minerals in o…" at bounding box center [502, 414] width 367 height 234
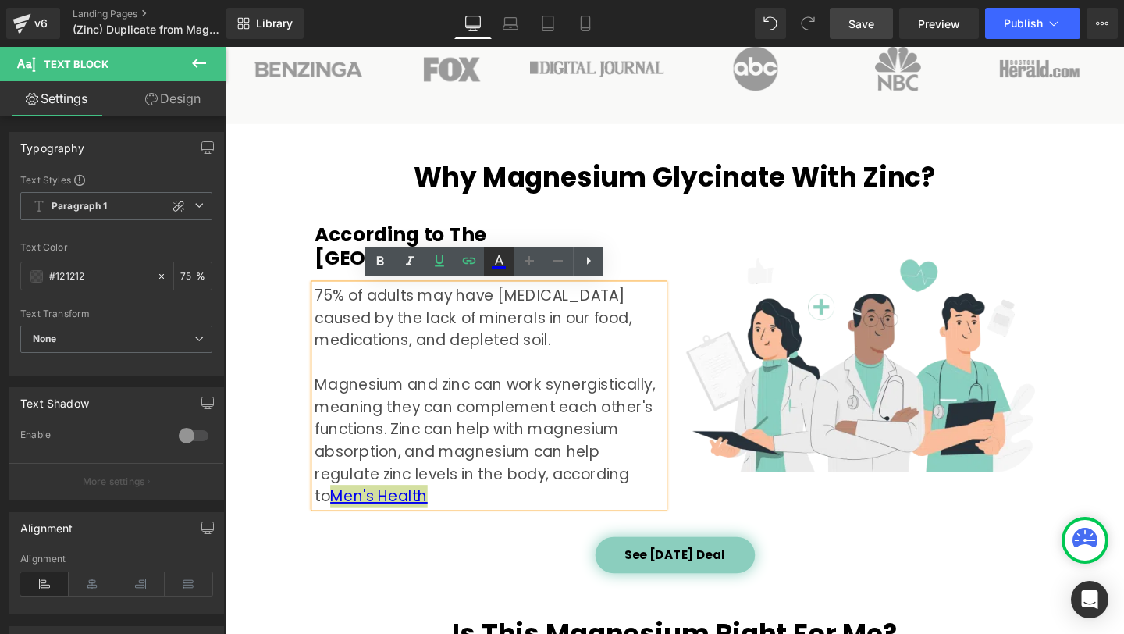
click at [499, 266] on icon at bounding box center [499, 267] width 14 height 2
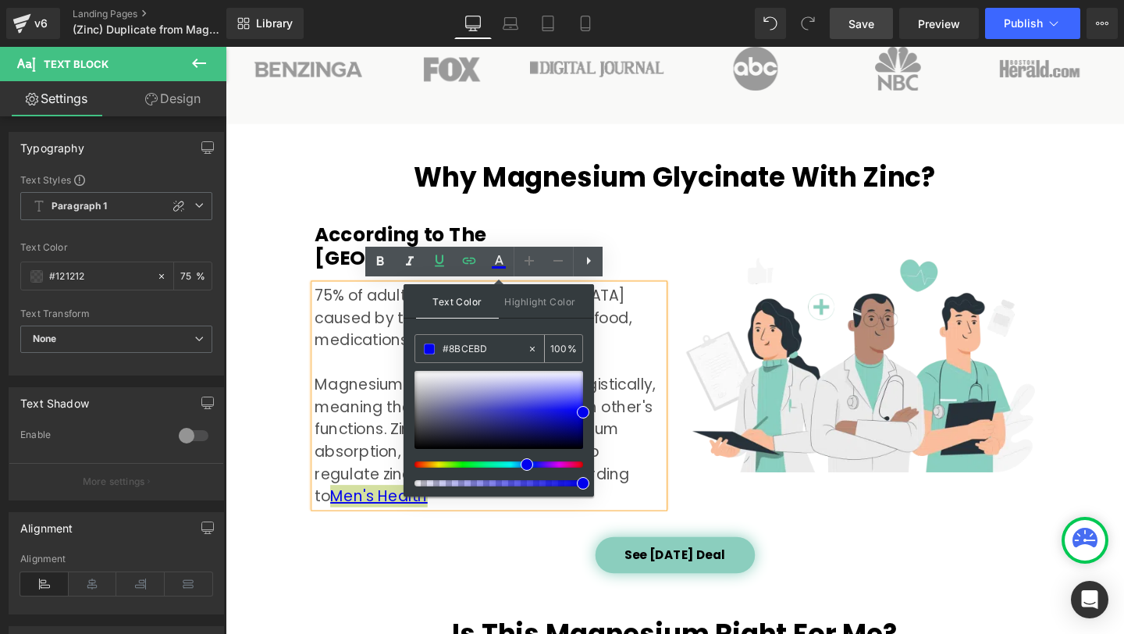
click at [487, 349] on input "#8BCEBD" at bounding box center [485, 348] width 84 height 17
paste input "8BCEBD"
type input "#8BCEBD"
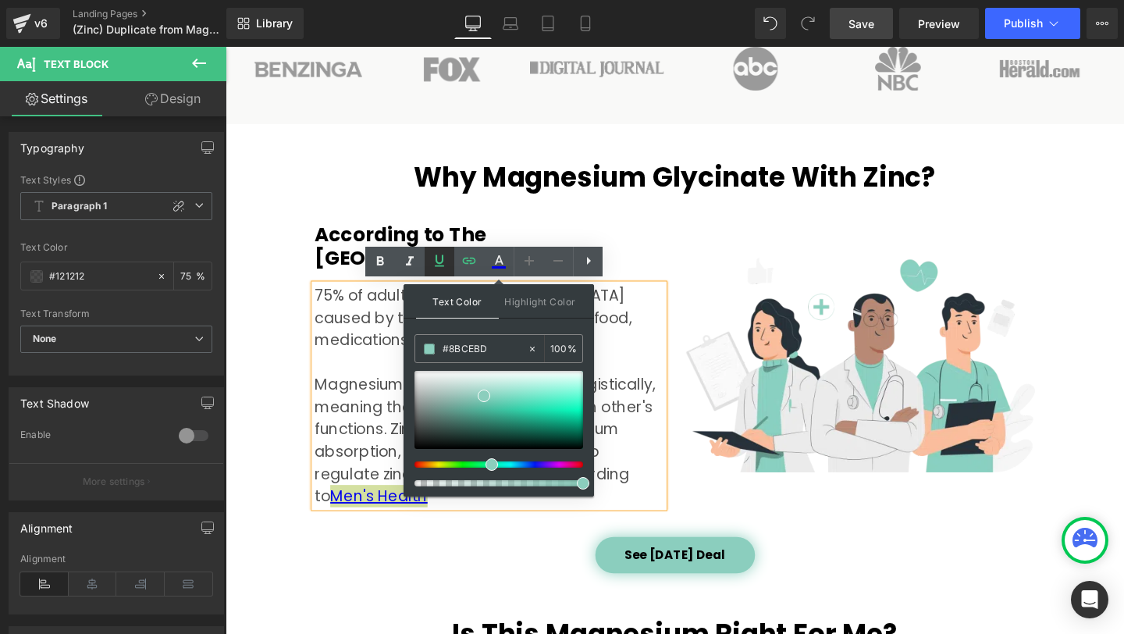
click at [439, 261] on icon at bounding box center [439, 260] width 19 height 19
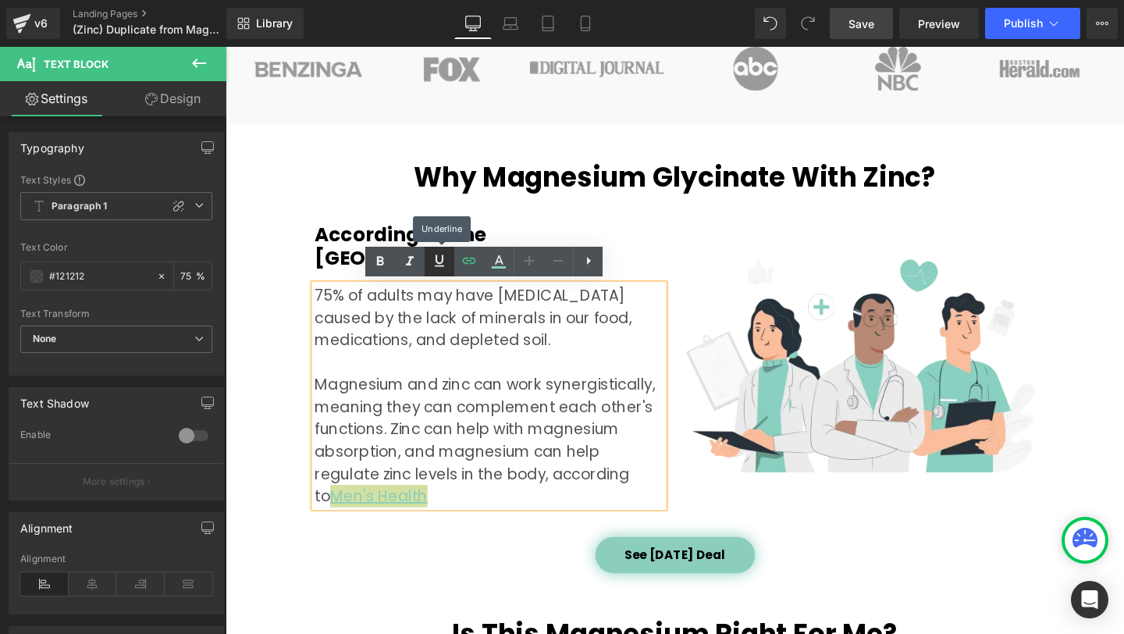
click at [439, 261] on icon at bounding box center [439, 260] width 19 height 19
click at [494, 531] on div "75% of adults may have magnesium deficiency caused by the lack of minerals in o…" at bounding box center [502, 414] width 367 height 234
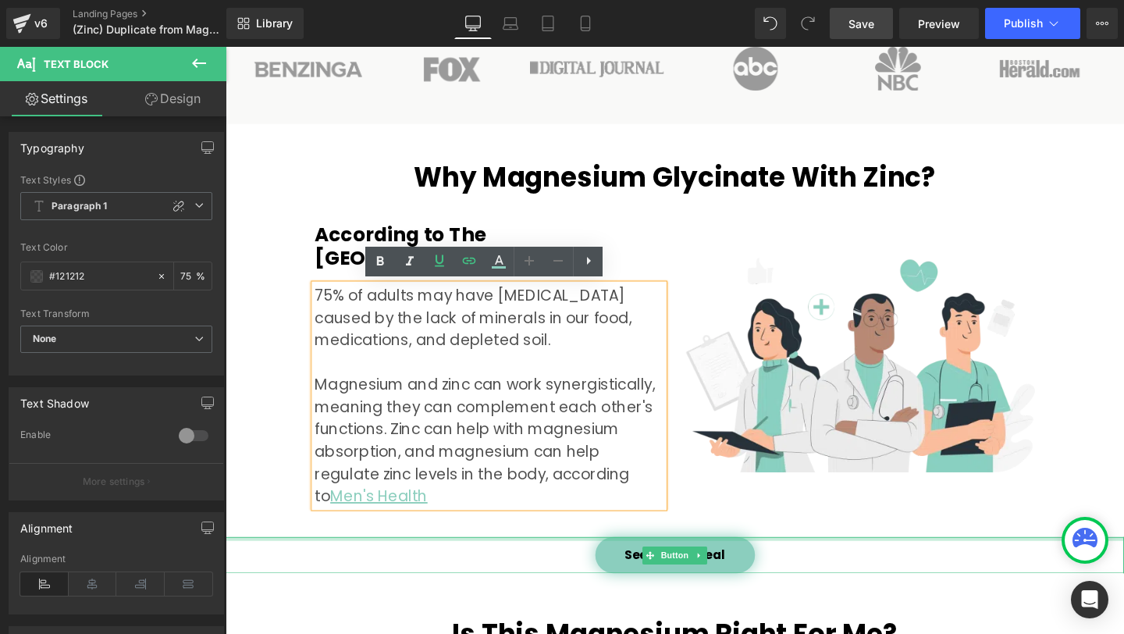
click at [449, 562] on div at bounding box center [698, 564] width 945 height 4
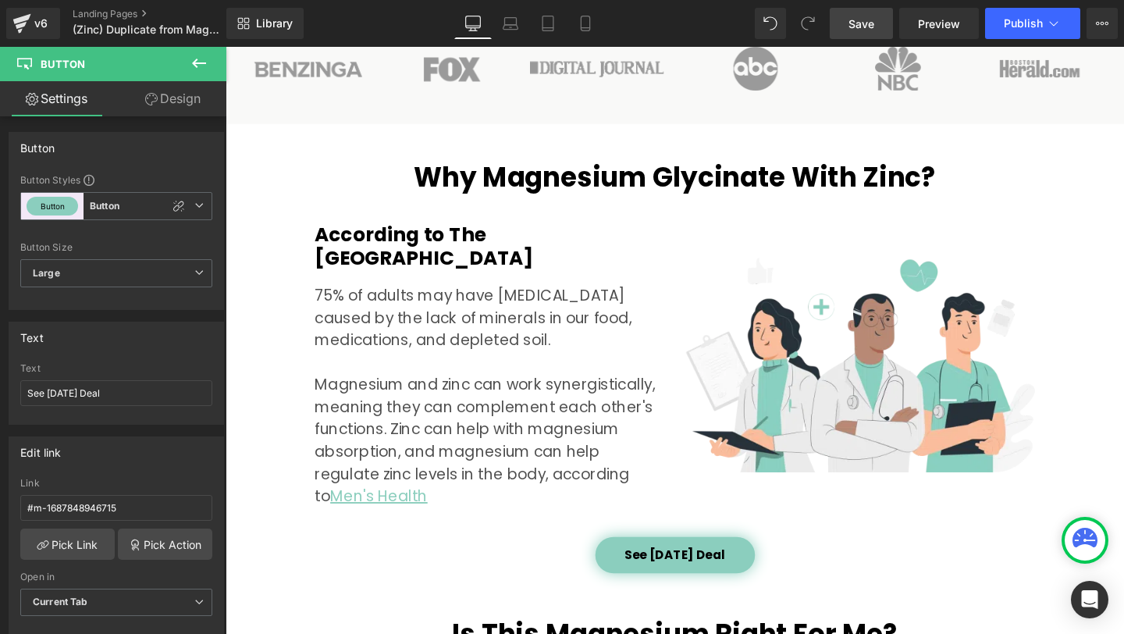
click at [859, 28] on span "Save" at bounding box center [862, 24] width 26 height 16
click at [31, 23] on div "v6" at bounding box center [41, 23] width 20 height 20
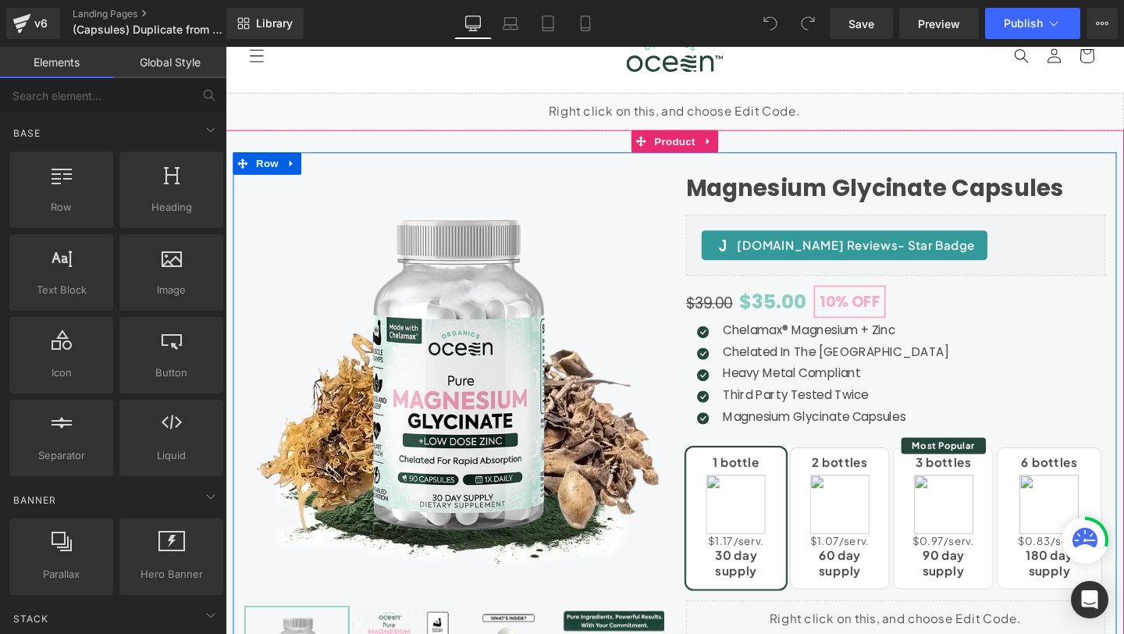
scroll to position [73, 0]
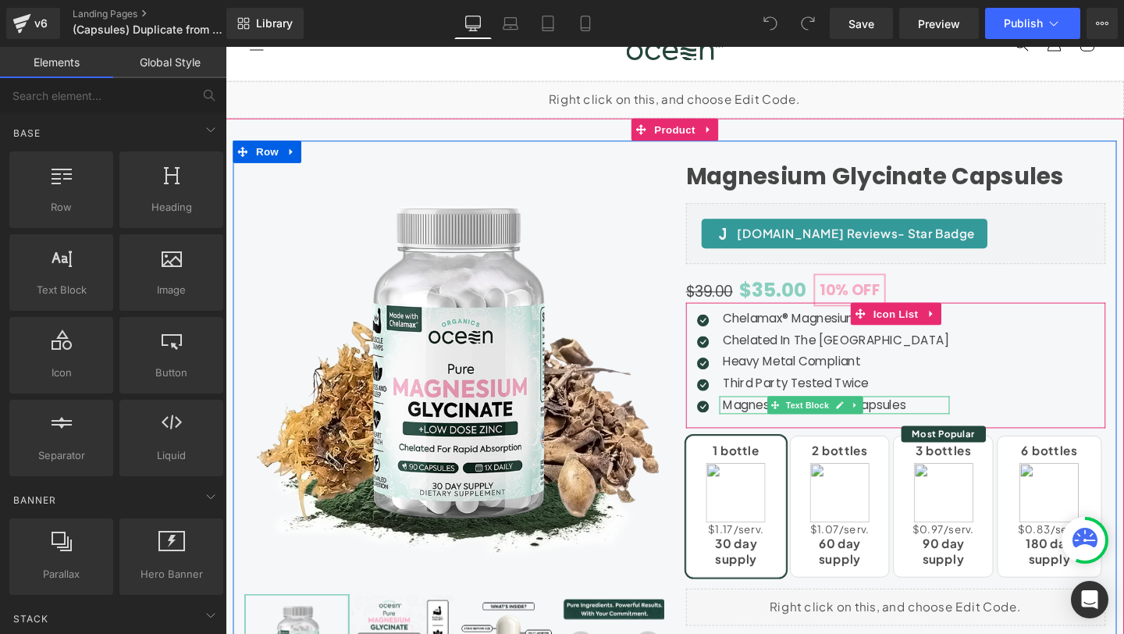
click at [763, 425] on p "Magnesium Glycinate Capsules" at bounding box center [868, 423] width 238 height 19
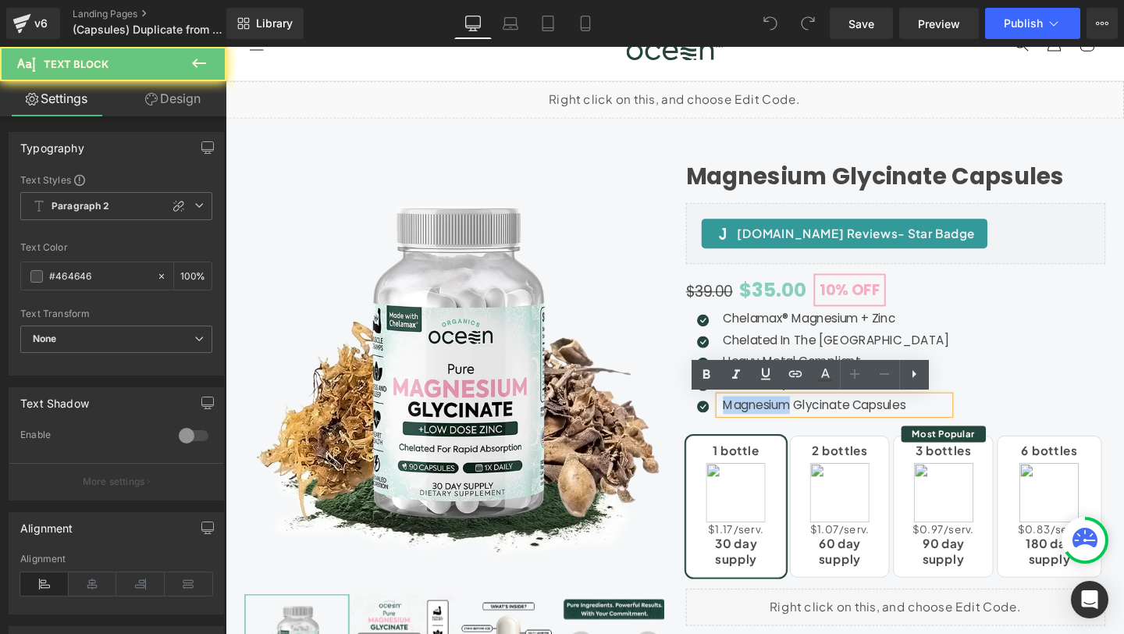
click at [763, 425] on p "Magnesium Glycinate Capsules" at bounding box center [868, 423] width 238 height 19
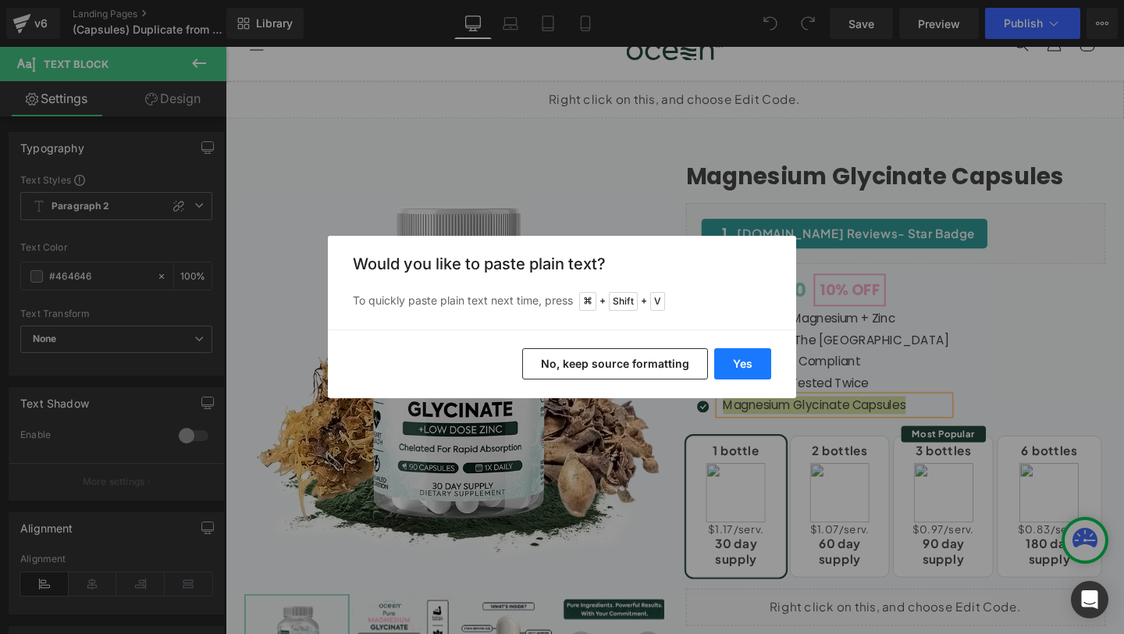
click at [733, 366] on button "Yes" at bounding box center [742, 363] width 57 height 31
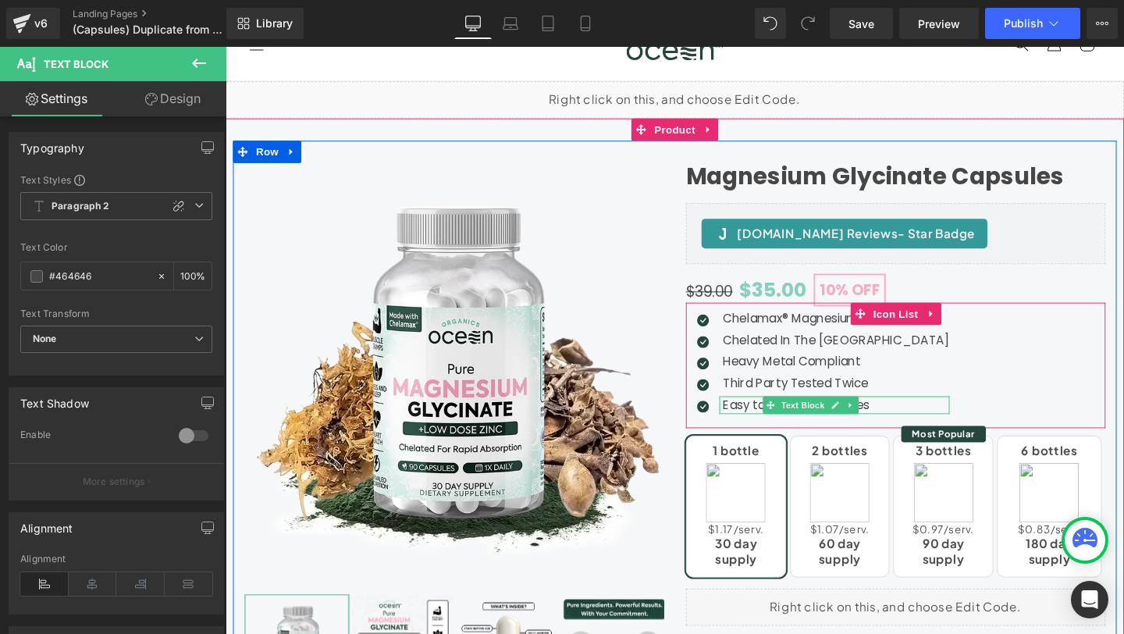
click at [783, 424] on p "Easy to swallow capsules" at bounding box center [868, 423] width 238 height 19
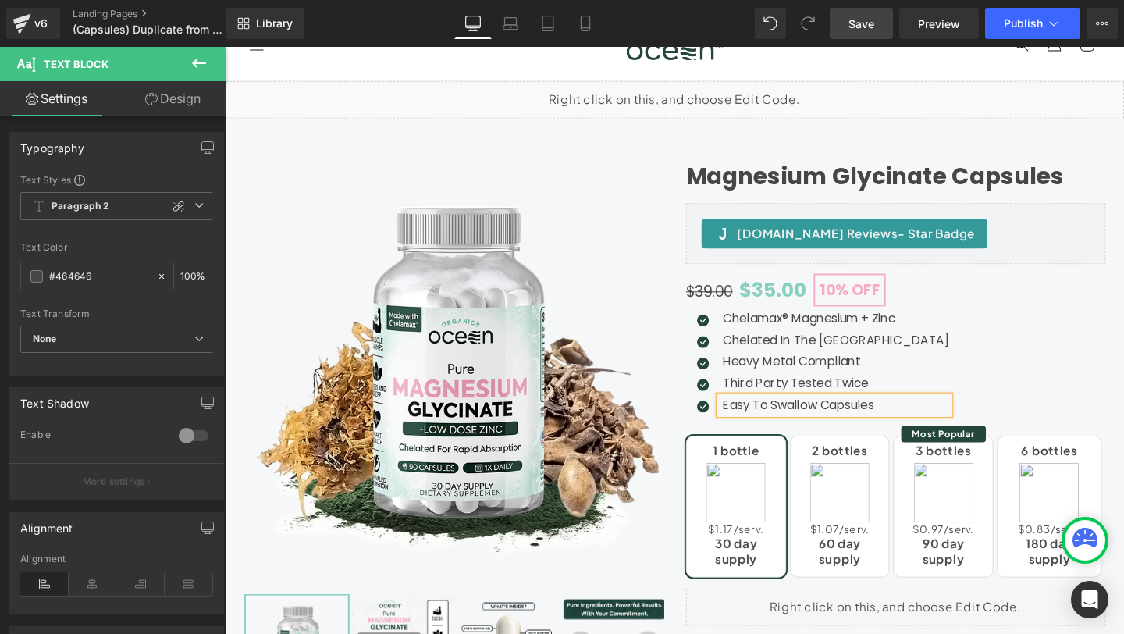
click at [866, 30] on span "Save" at bounding box center [862, 24] width 26 height 16
click at [14, 27] on icon at bounding box center [21, 23] width 19 height 39
